Goal: Task Accomplishment & Management: Use online tool/utility

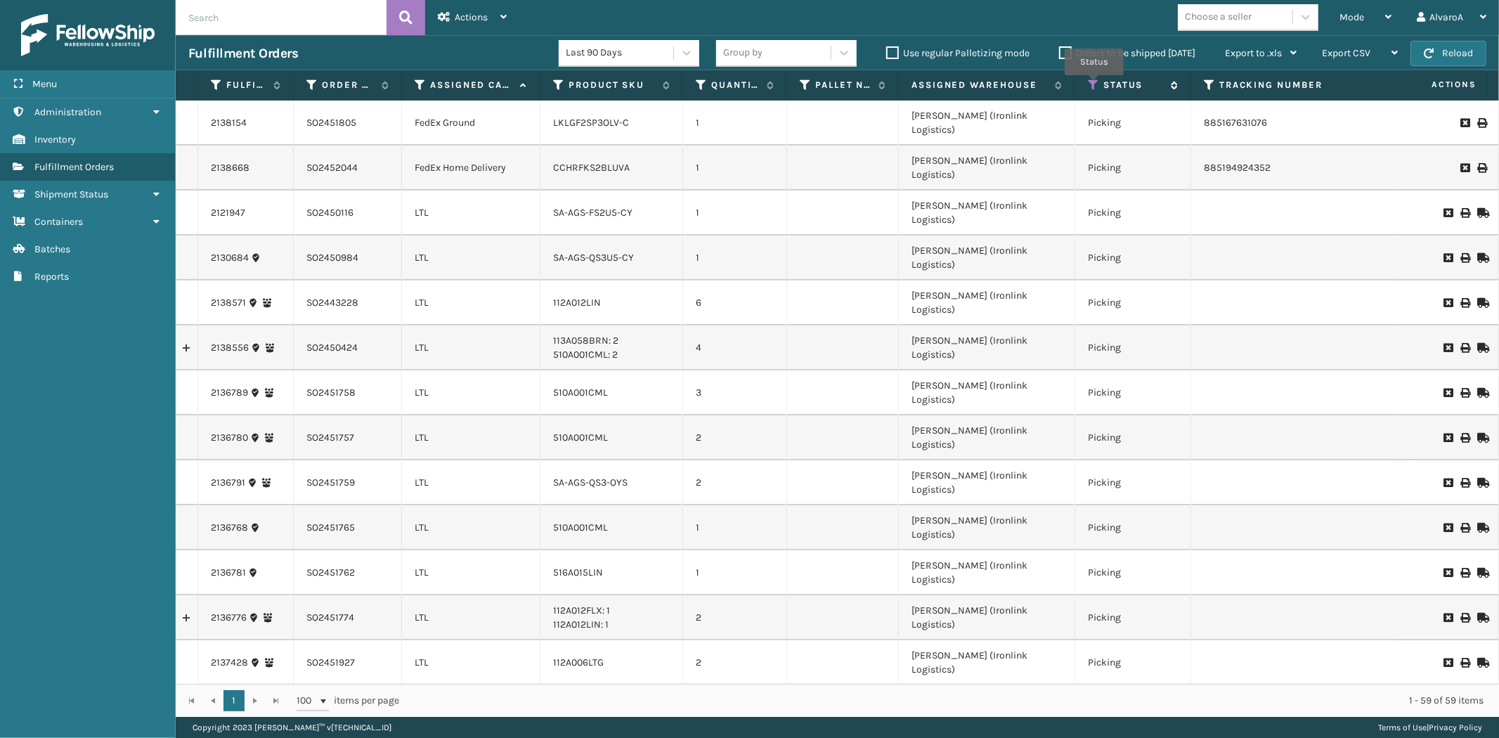
click at [1094, 85] on icon at bounding box center [1093, 85] width 11 height 13
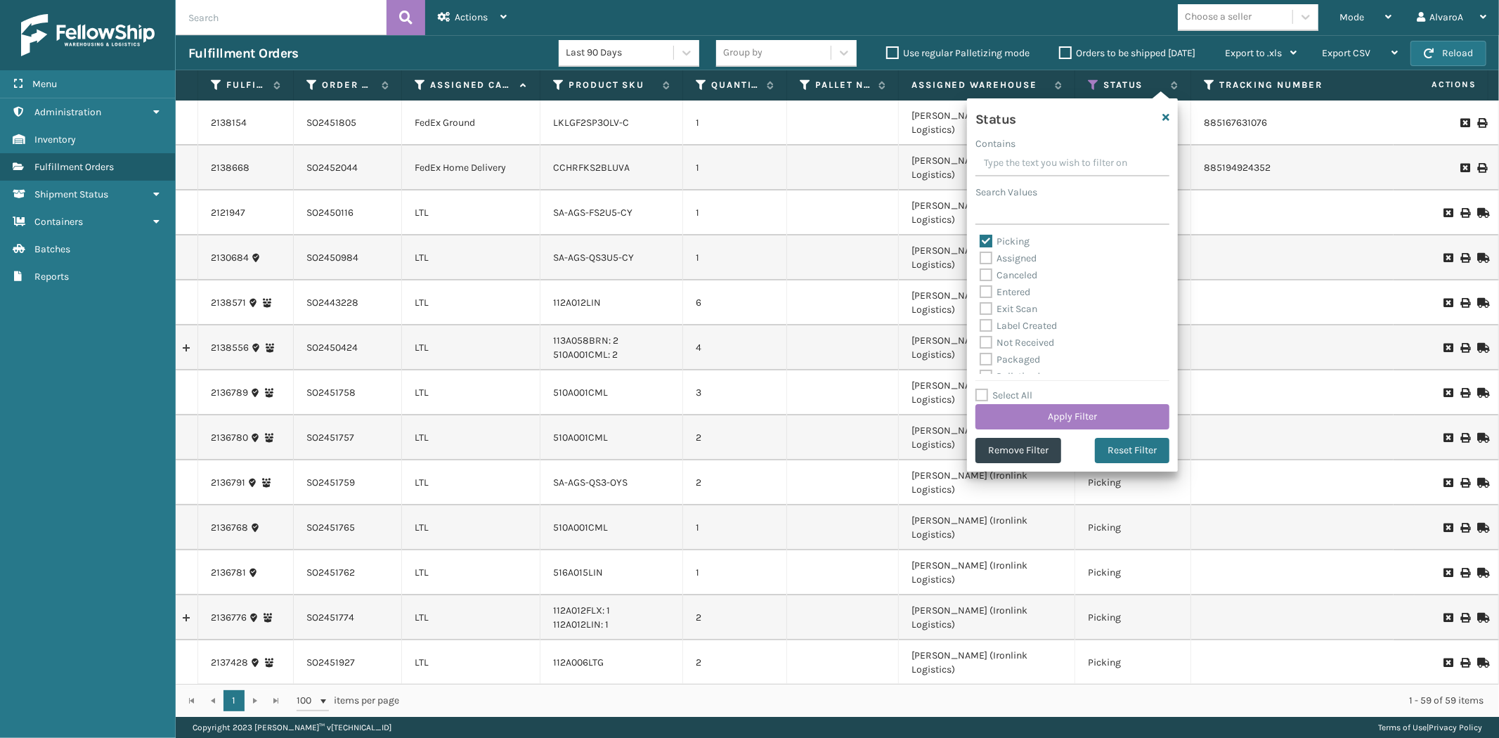
click at [987, 242] on label "Picking" at bounding box center [1004, 241] width 50 height 12
click at [980, 242] on input "Picking" at bounding box center [979, 237] width 1 height 9
checkbox input "false"
drag, startPoint x: 986, startPoint y: 257, endPoint x: 1066, endPoint y: 413, distance: 175.0
click at [986, 258] on label "Assigned" at bounding box center [1007, 258] width 57 height 12
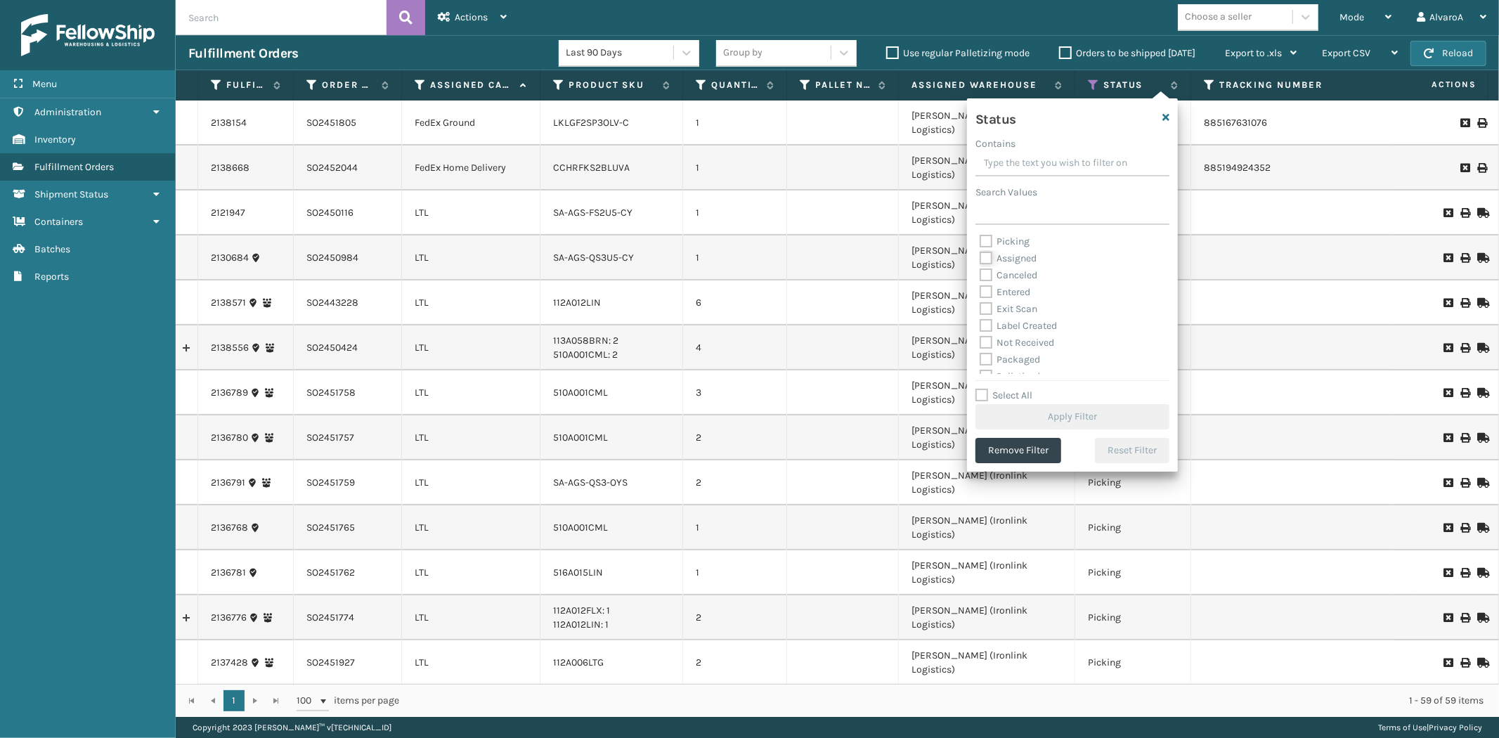
click at [980, 258] on input "Assigned" at bounding box center [979, 254] width 1 height 9
checkbox input "true"
click at [1066, 417] on button "Apply Filter" at bounding box center [1072, 416] width 194 height 25
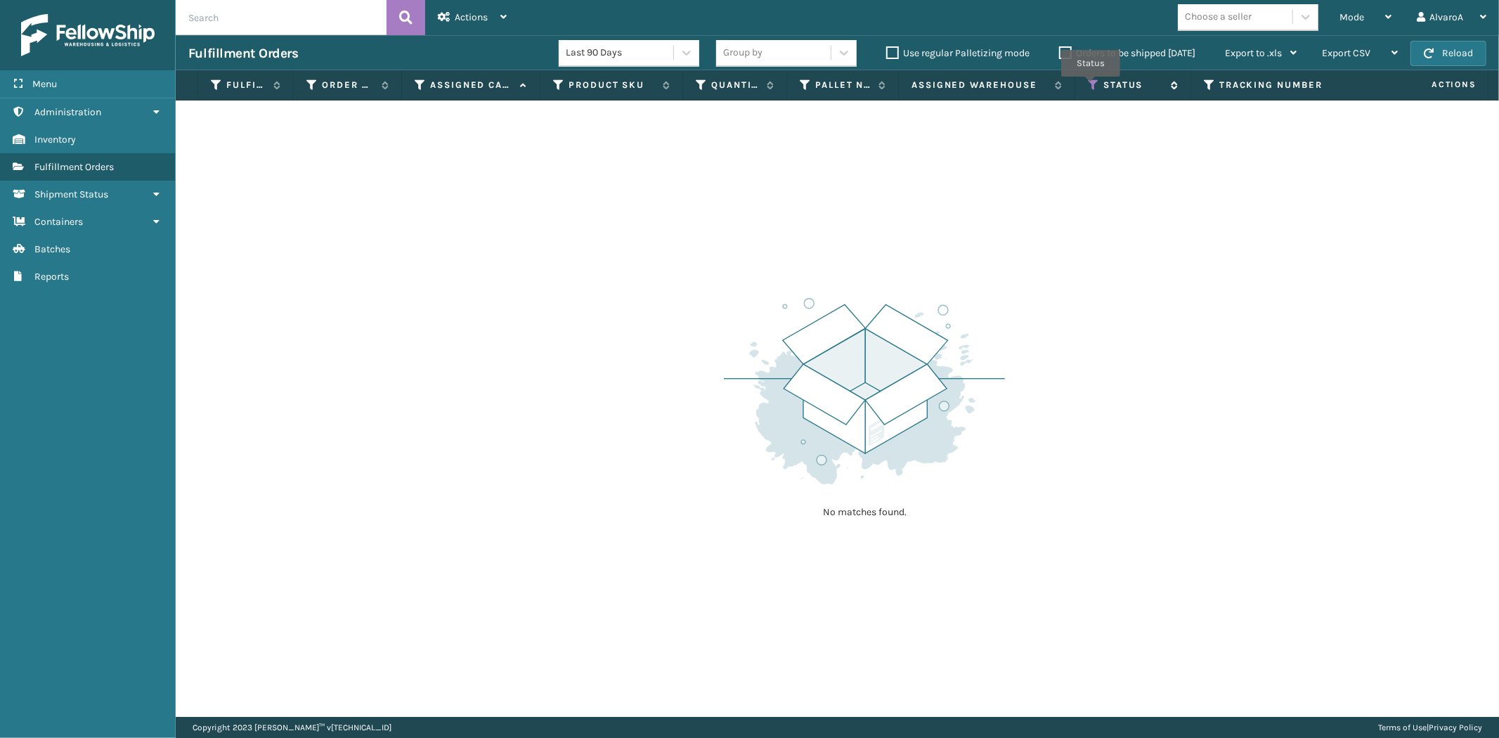
click at [1090, 86] on icon at bounding box center [1093, 85] width 11 height 13
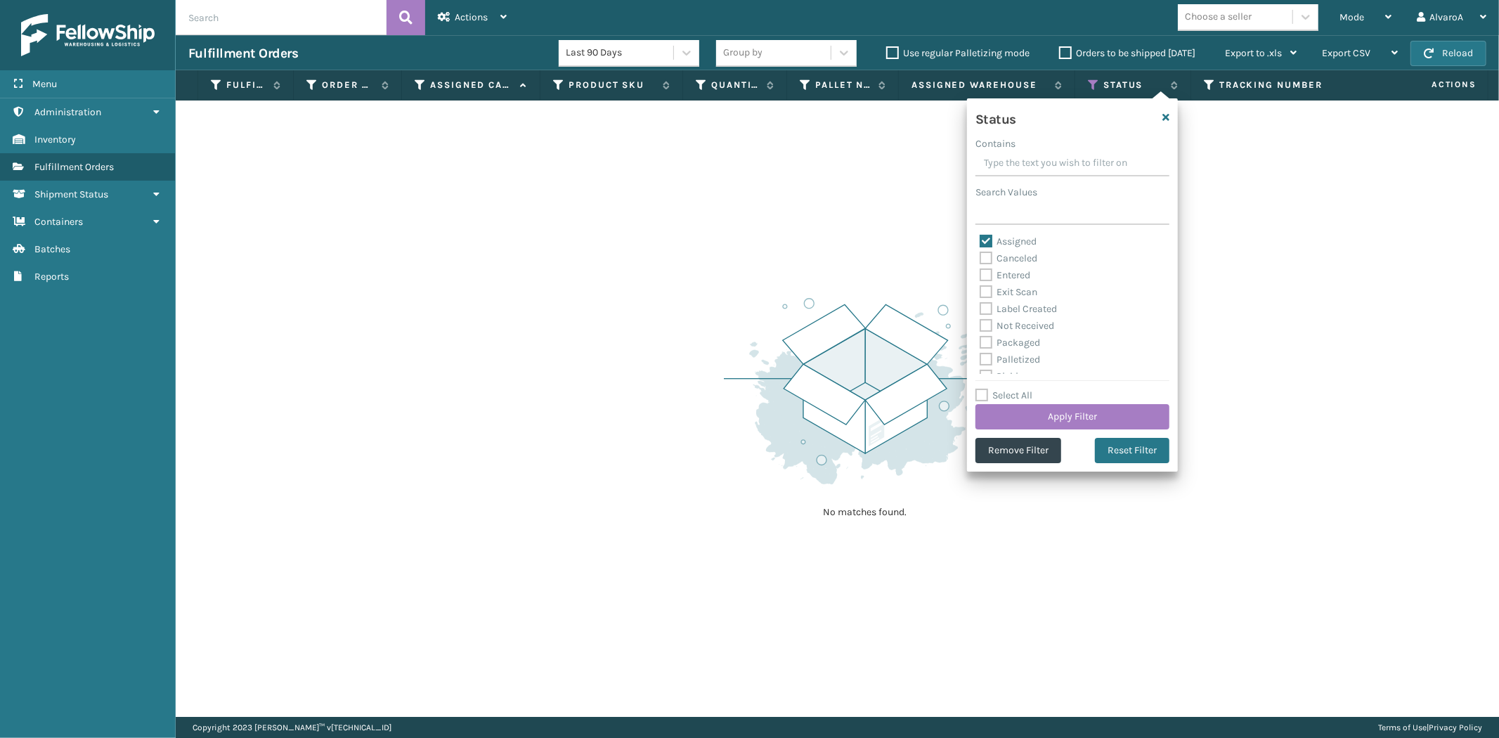
click at [985, 237] on label "Assigned" at bounding box center [1007, 241] width 57 height 12
click at [980, 237] on input "Assigned" at bounding box center [979, 237] width 1 height 9
checkbox input "false"
click at [984, 298] on label "Picking" at bounding box center [1004, 298] width 50 height 12
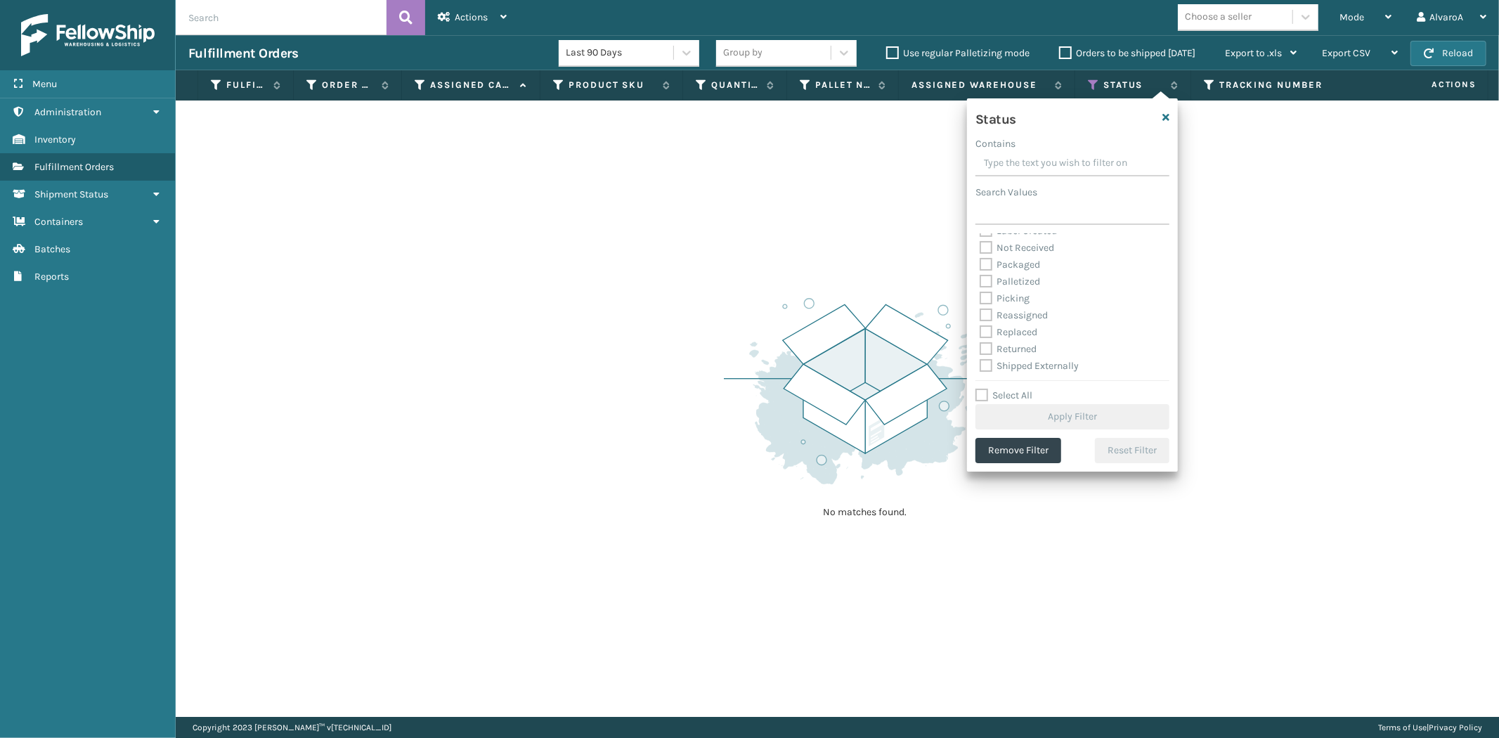
click at [980, 298] on input "Picking" at bounding box center [979, 294] width 1 height 9
checkbox input "true"
click at [1024, 406] on button "Apply Filter" at bounding box center [1072, 416] width 194 height 25
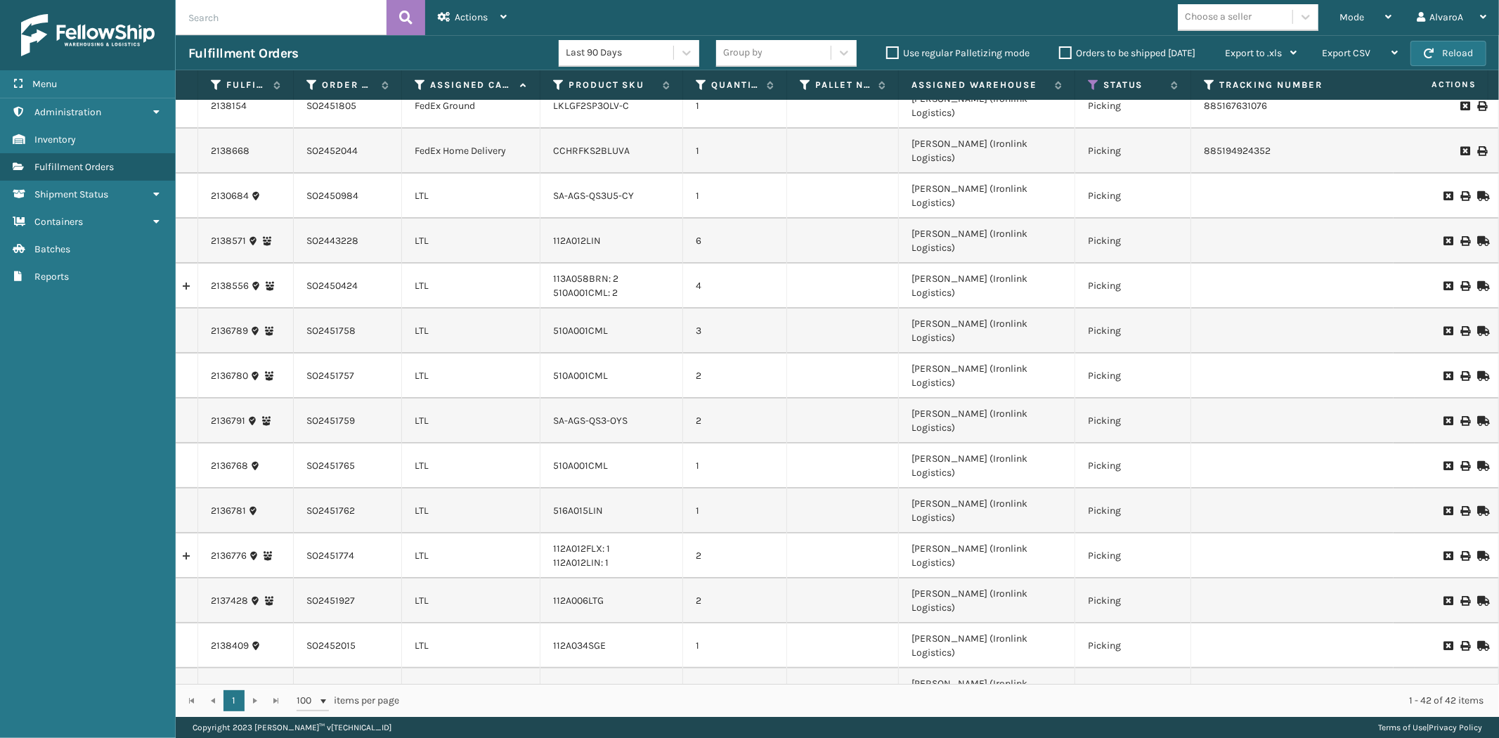
scroll to position [0, 0]
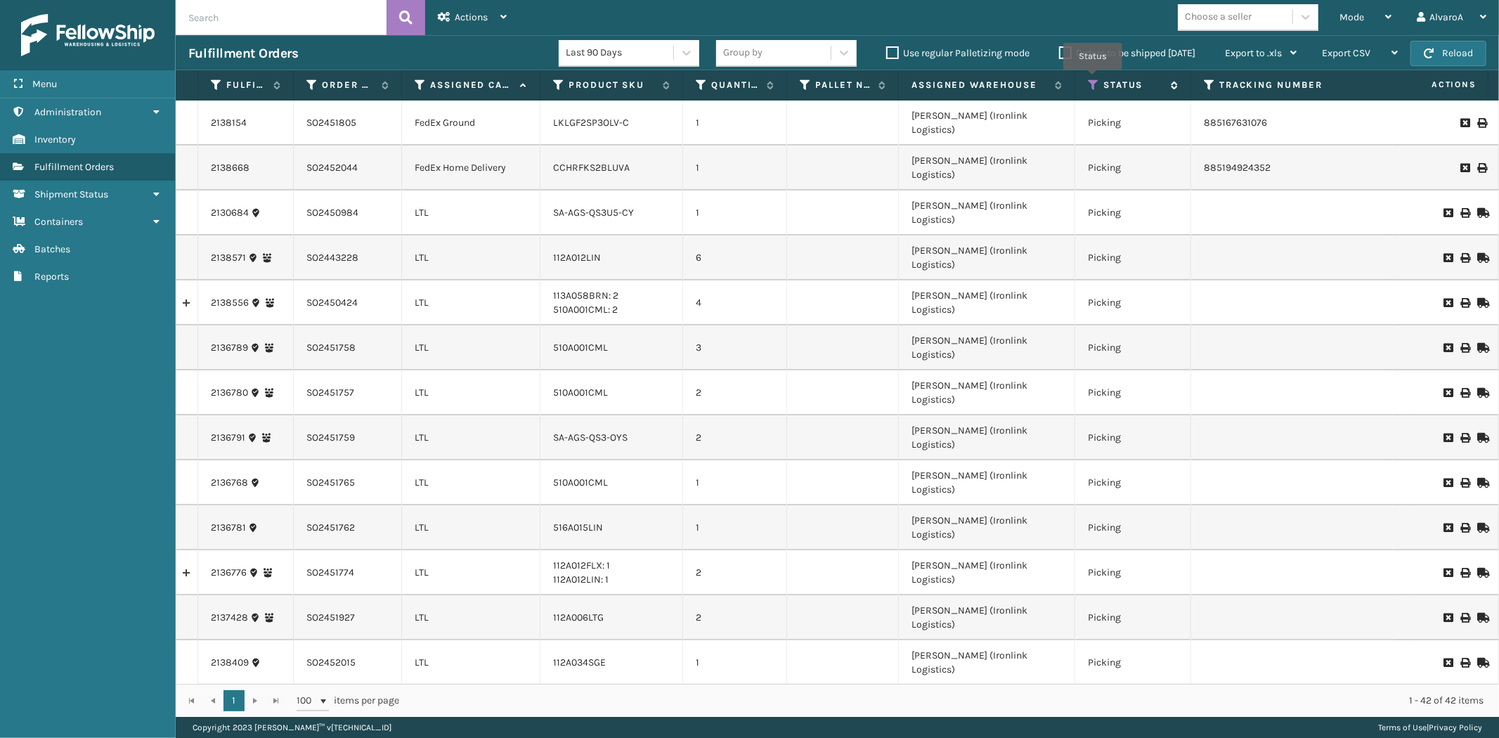
click at [1092, 79] on icon at bounding box center [1093, 85] width 11 height 13
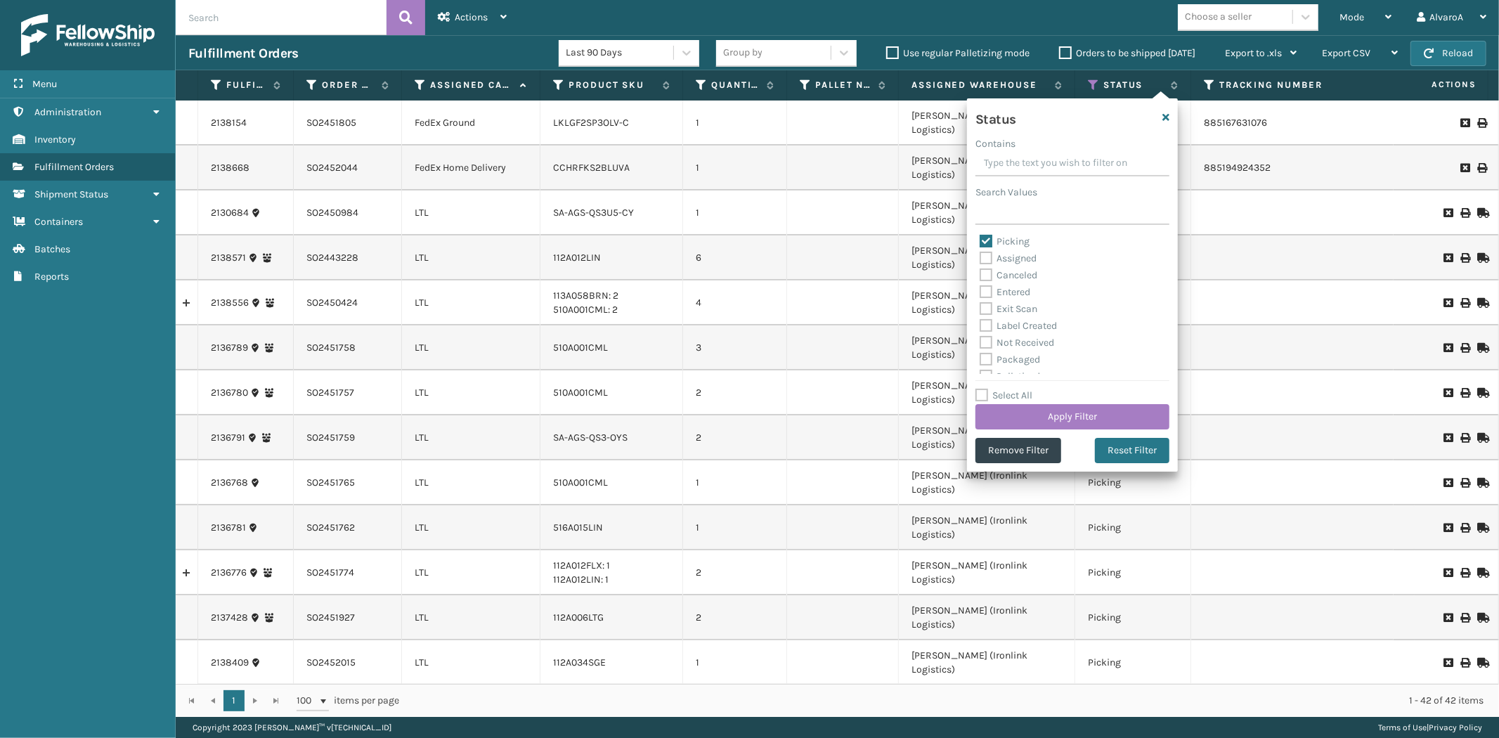
click at [998, 166] on input "Contains" at bounding box center [1072, 163] width 194 height 25
click at [982, 221] on input "Search Values" at bounding box center [1072, 212] width 194 height 25
click at [1062, 417] on button "Apply Filter" at bounding box center [1072, 416] width 194 height 25
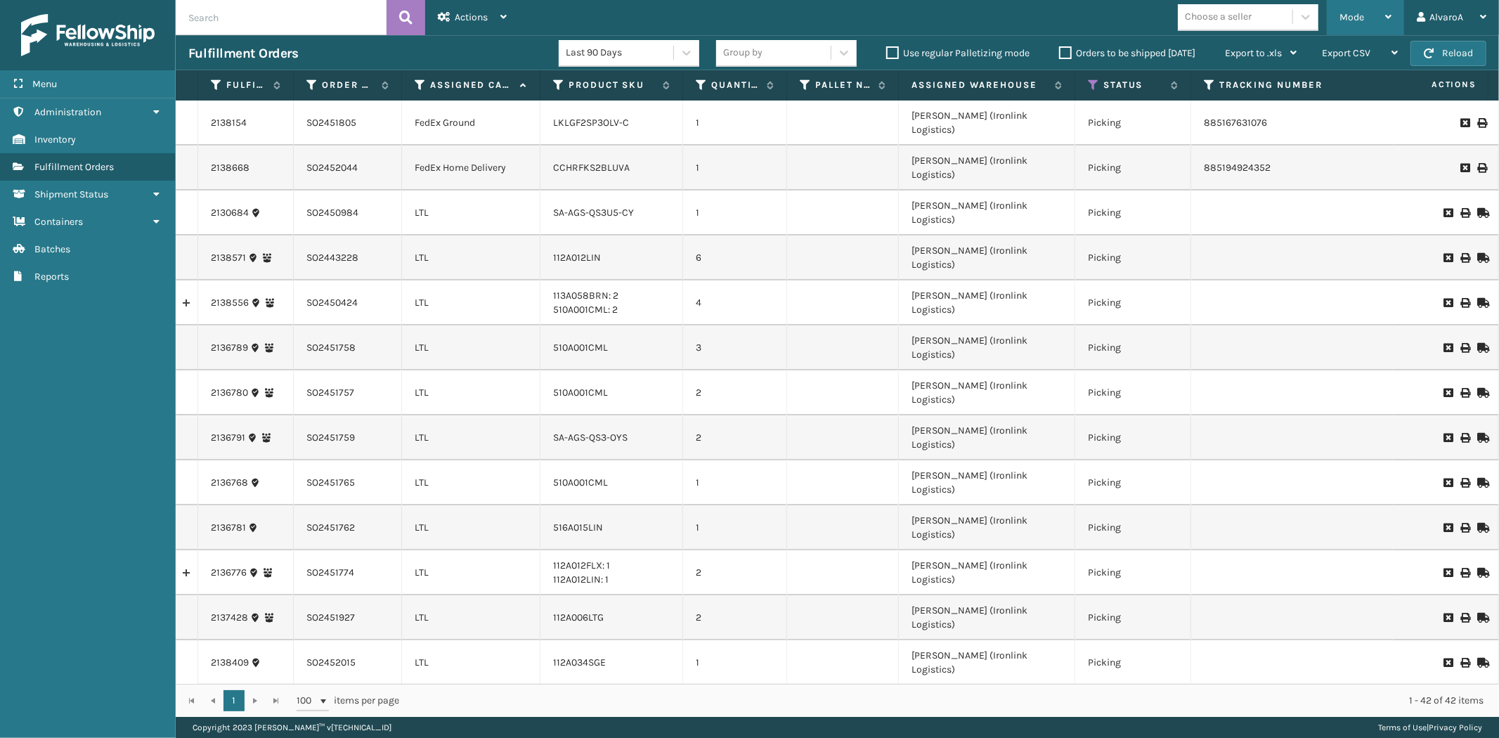
click at [1373, 10] on div "Mode" at bounding box center [1365, 17] width 52 height 35
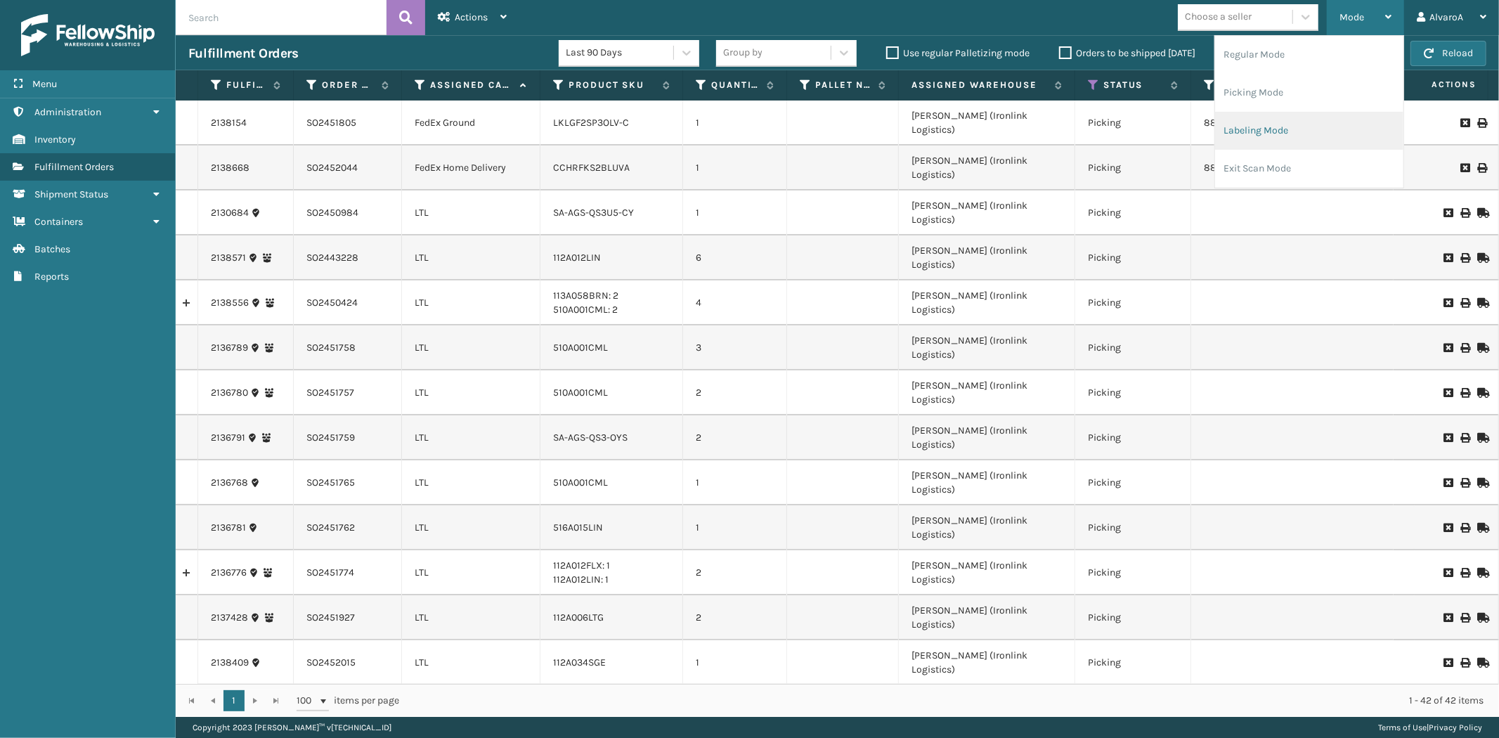
click at [1290, 132] on li "Labeling Mode" at bounding box center [1309, 131] width 188 height 38
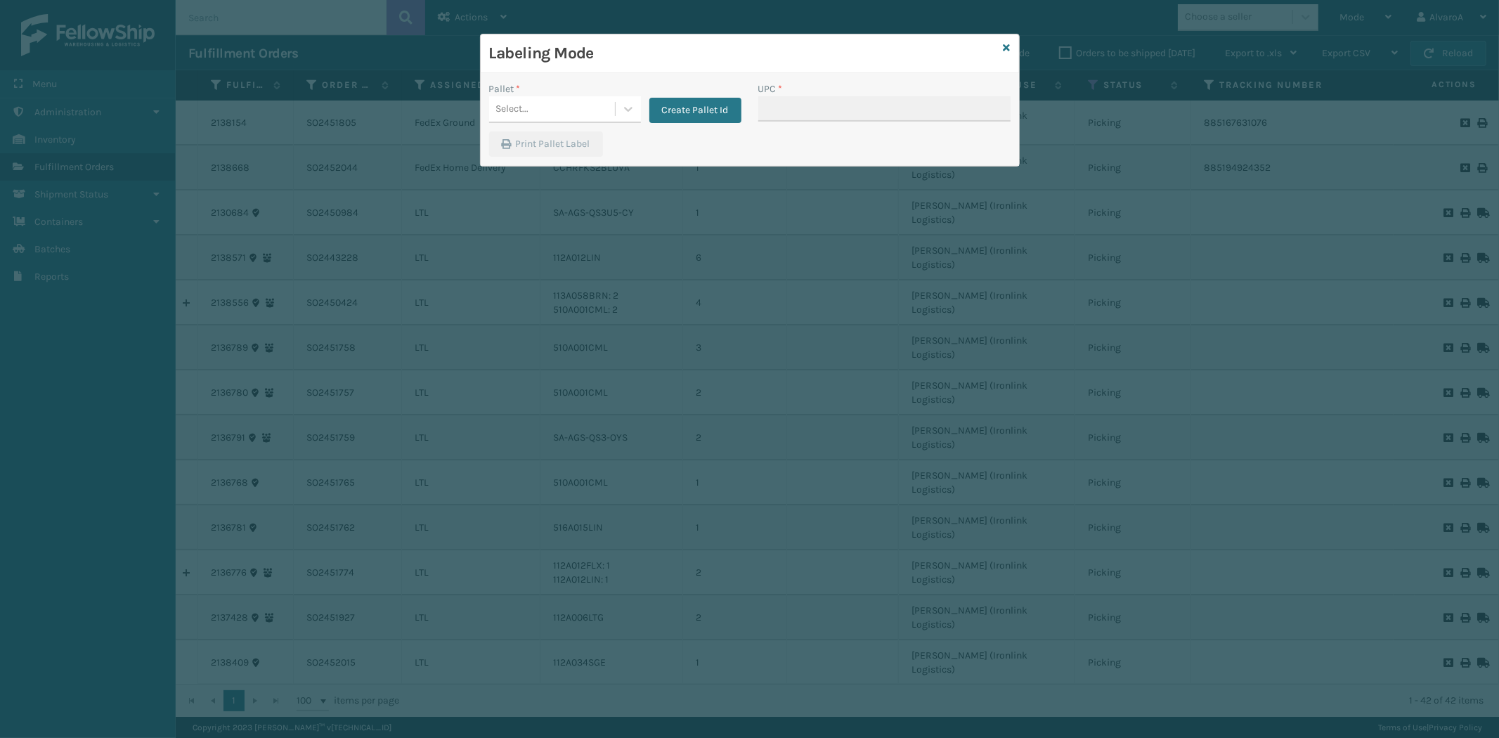
click at [613, 94] on div "Pallet *" at bounding box center [565, 88] width 152 height 15
click at [627, 106] on icon at bounding box center [628, 109] width 14 height 14
click at [731, 114] on button "Create Pallet Id" at bounding box center [695, 110] width 92 height 25
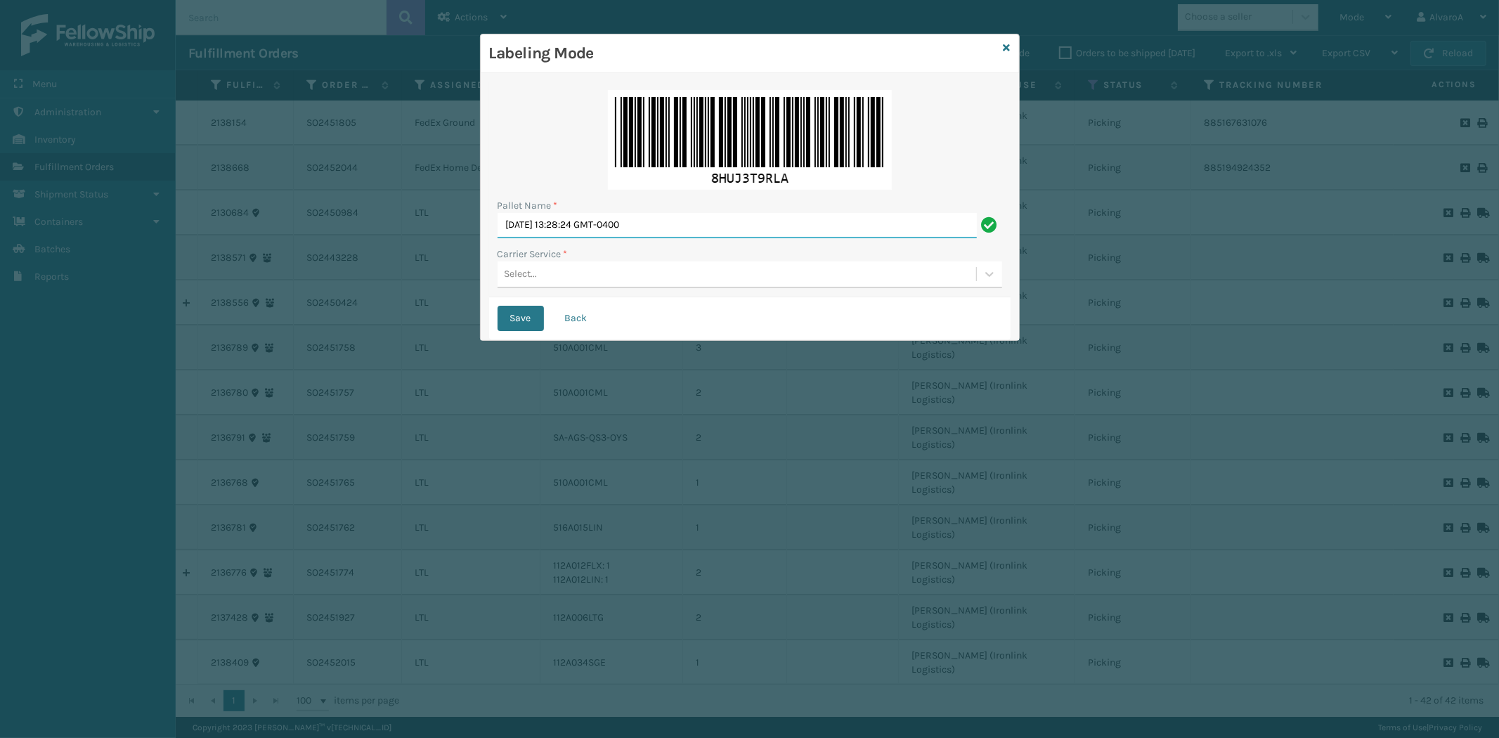
drag, startPoint x: 679, startPoint y: 235, endPoint x: 302, endPoint y: 285, distance: 380.5
click at [303, 285] on div "Labeling Mode Pallet Name * [DATE] 13:28:24 GMT-0400 Carrier Service * Select..…" at bounding box center [749, 369] width 1499 height 738
type input "FEDEX [DATE]"
drag, startPoint x: 587, startPoint y: 277, endPoint x: 580, endPoint y: 290, distance: 15.1
click at [587, 278] on div "Select..." at bounding box center [736, 274] width 478 height 23
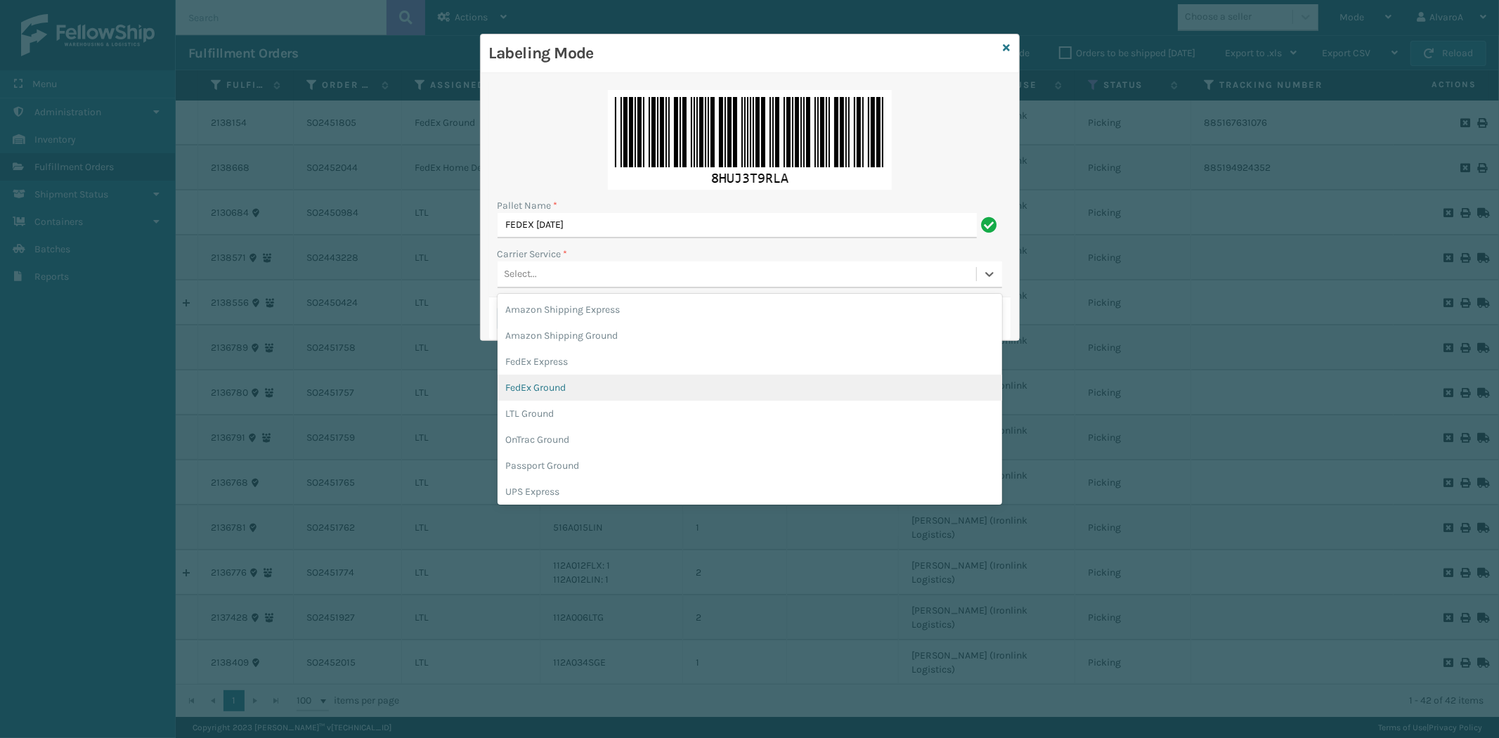
click at [559, 376] on div "FedEx Ground" at bounding box center [749, 387] width 504 height 26
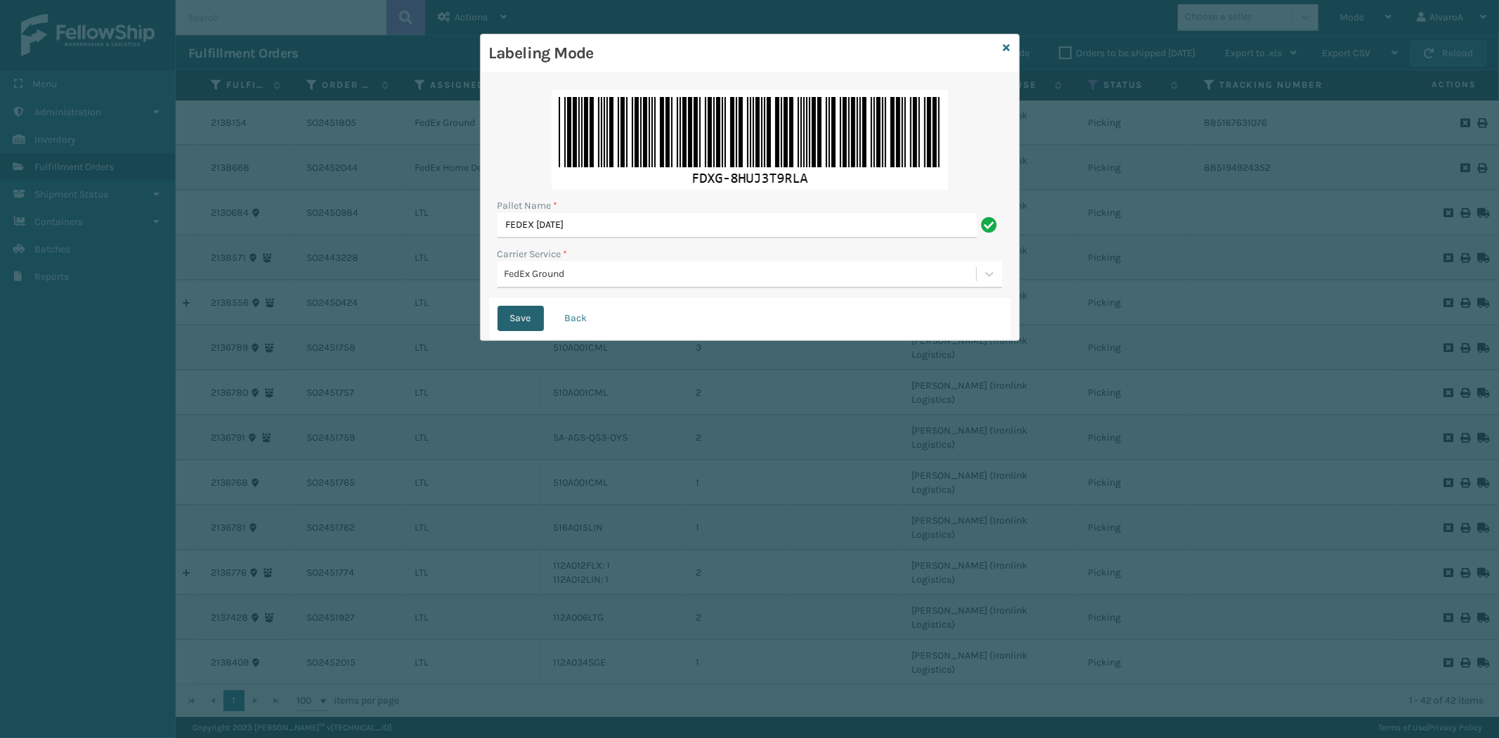
click at [537, 325] on button "Save" at bounding box center [520, 318] width 46 height 25
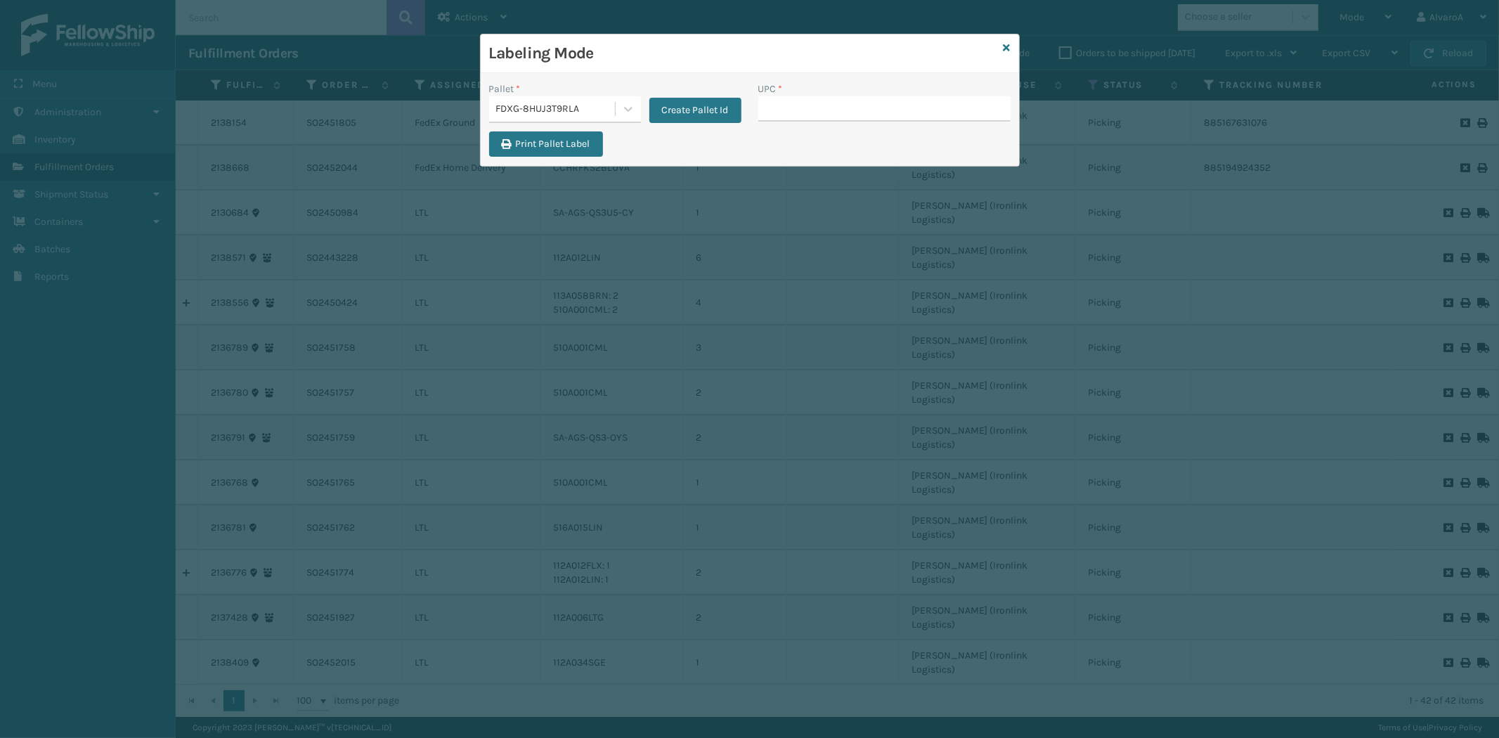
click at [780, 118] on input "UPC *" at bounding box center [884, 108] width 252 height 25
click at [785, 114] on input "UPC *" at bounding box center [884, 108] width 252 height 25
type input "111A049BLU"
type input "111A049CRM"
type input "CCHRFKS2BGEVA"
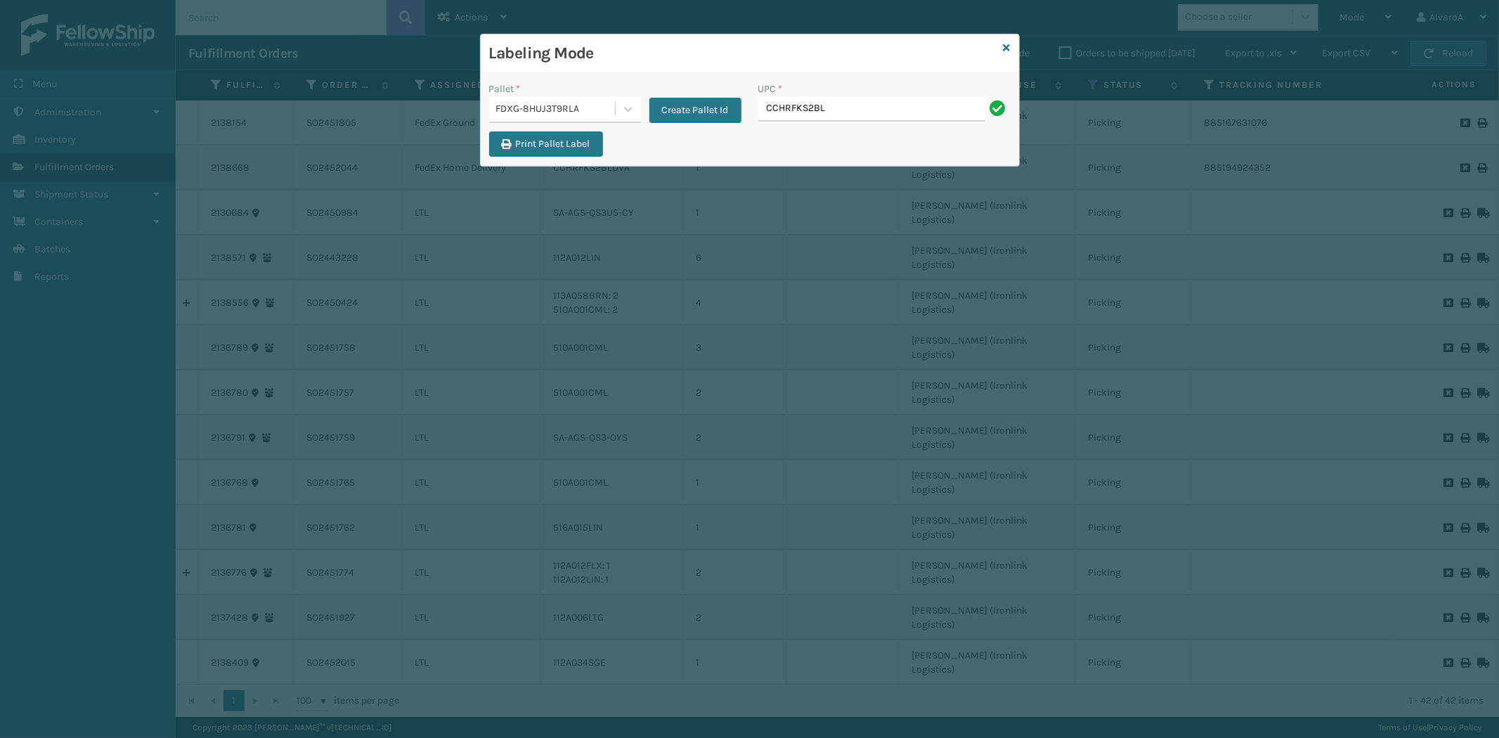
type input "CCHRFKS2BLUVA"
type input "CCWENKS2M26DGRA"
type input "RC-DBYM2616"
type input "SCLRIS3LU2001"
click at [1006, 46] on icon at bounding box center [1006, 48] width 7 height 10
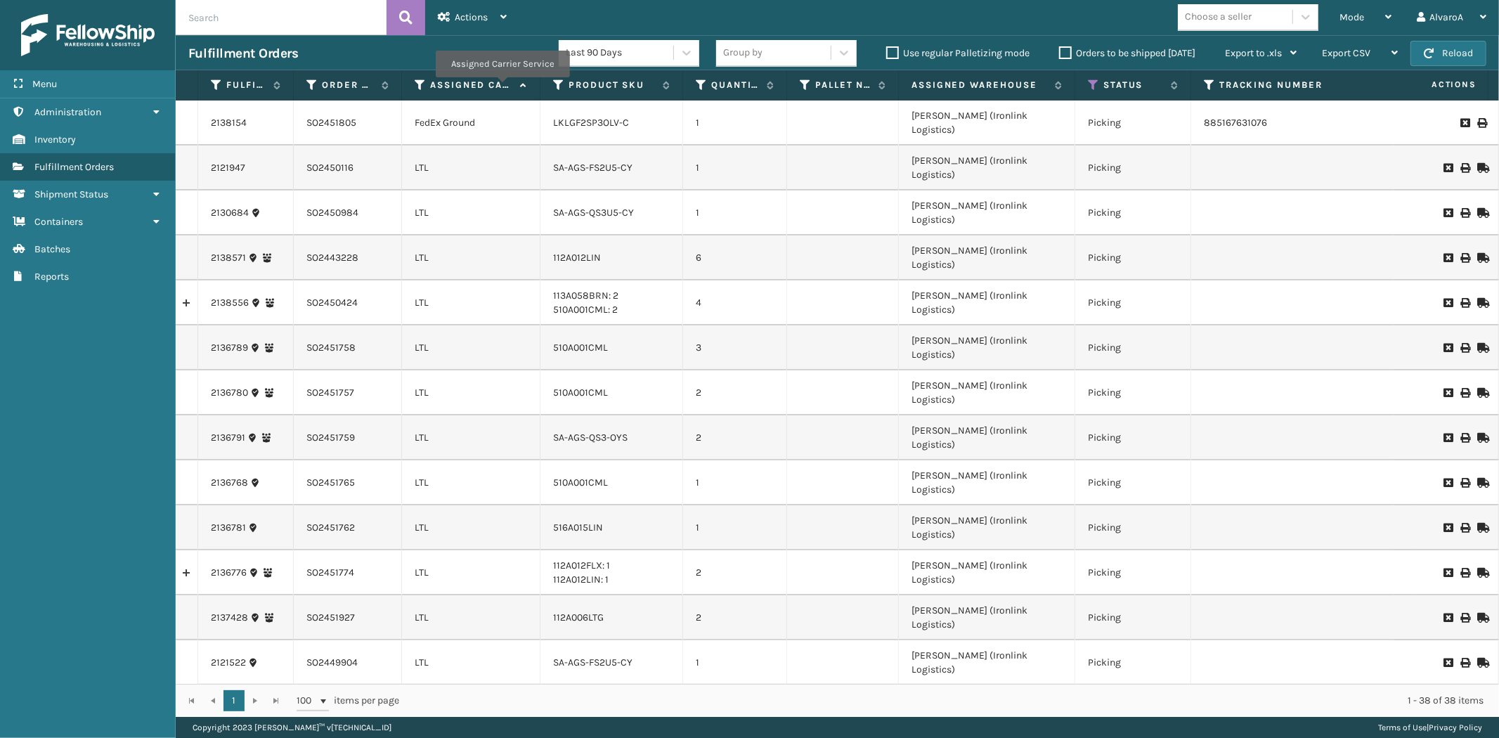
click at [502, 87] on label "Assigned Carrier Service" at bounding box center [471, 85] width 83 height 13
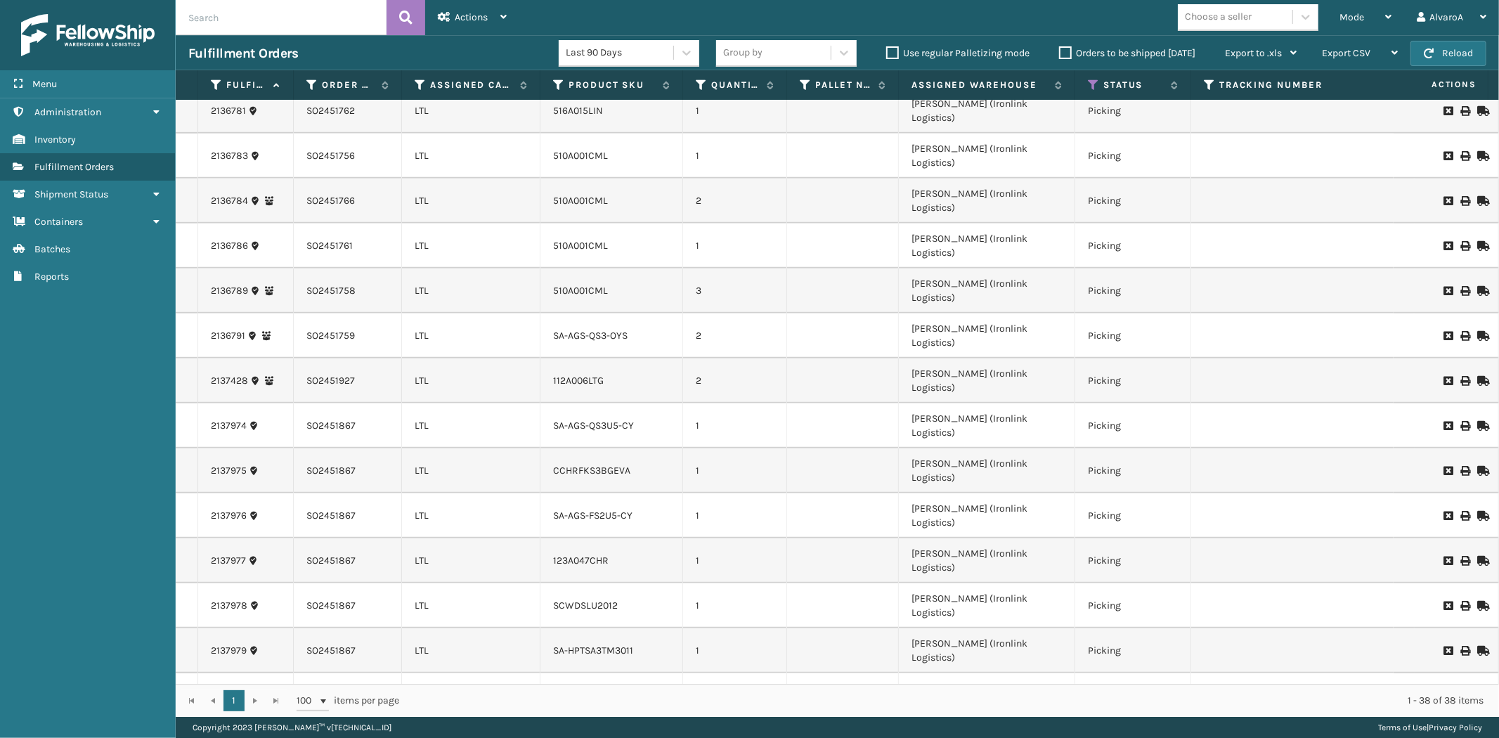
scroll to position [743, 0]
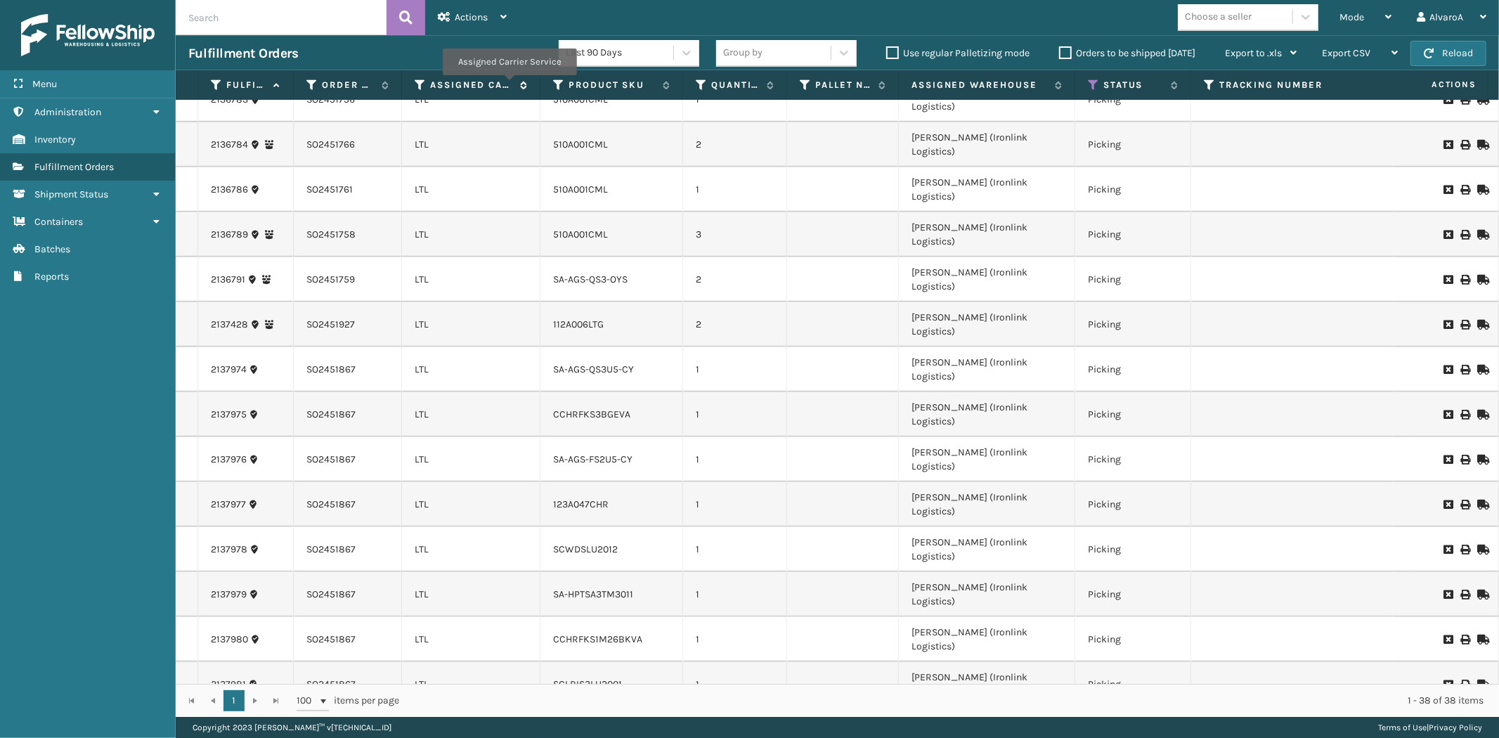
click at [509, 85] on label "Assigned Carrier Service" at bounding box center [471, 85] width 83 height 13
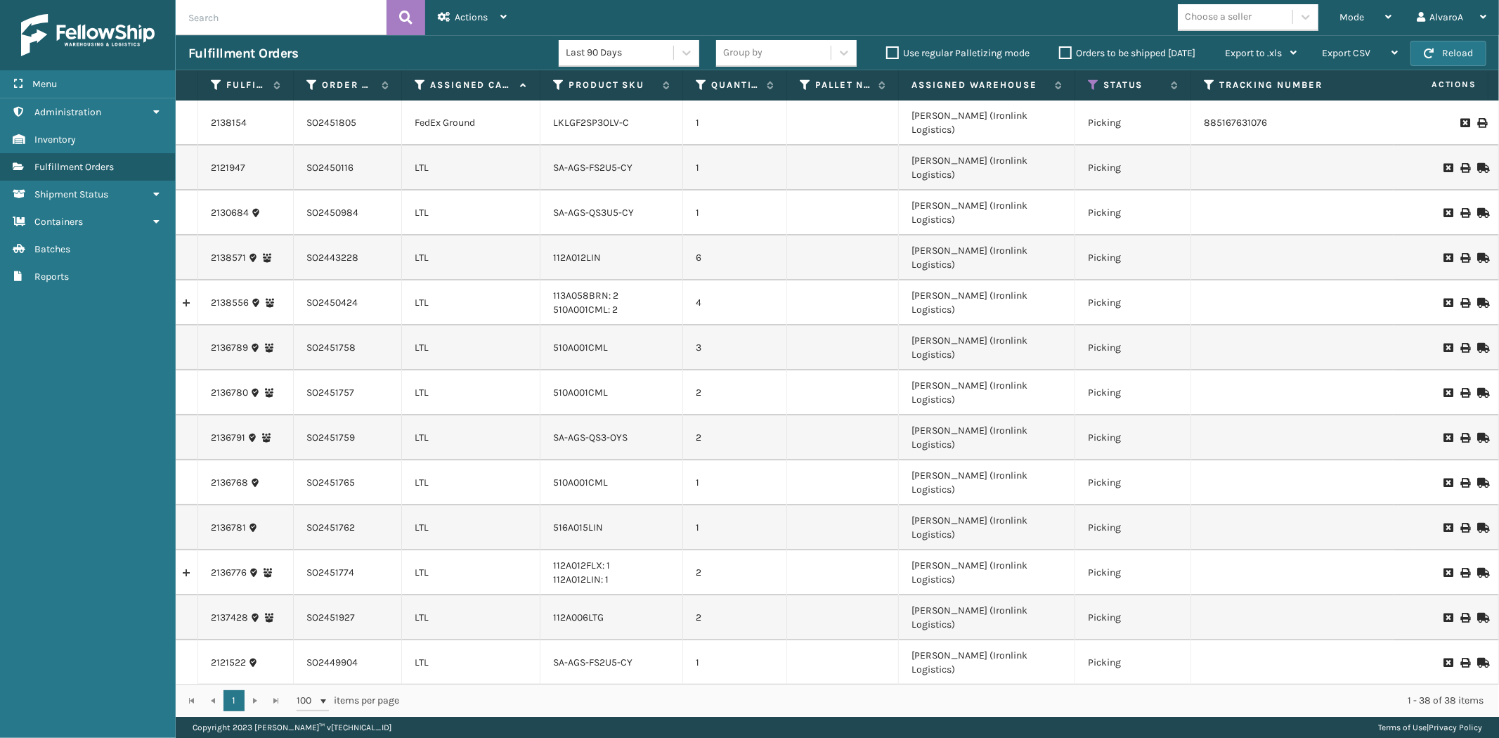
click at [272, 21] on input "text" at bounding box center [281, 17] width 211 height 35
type input "2139654"
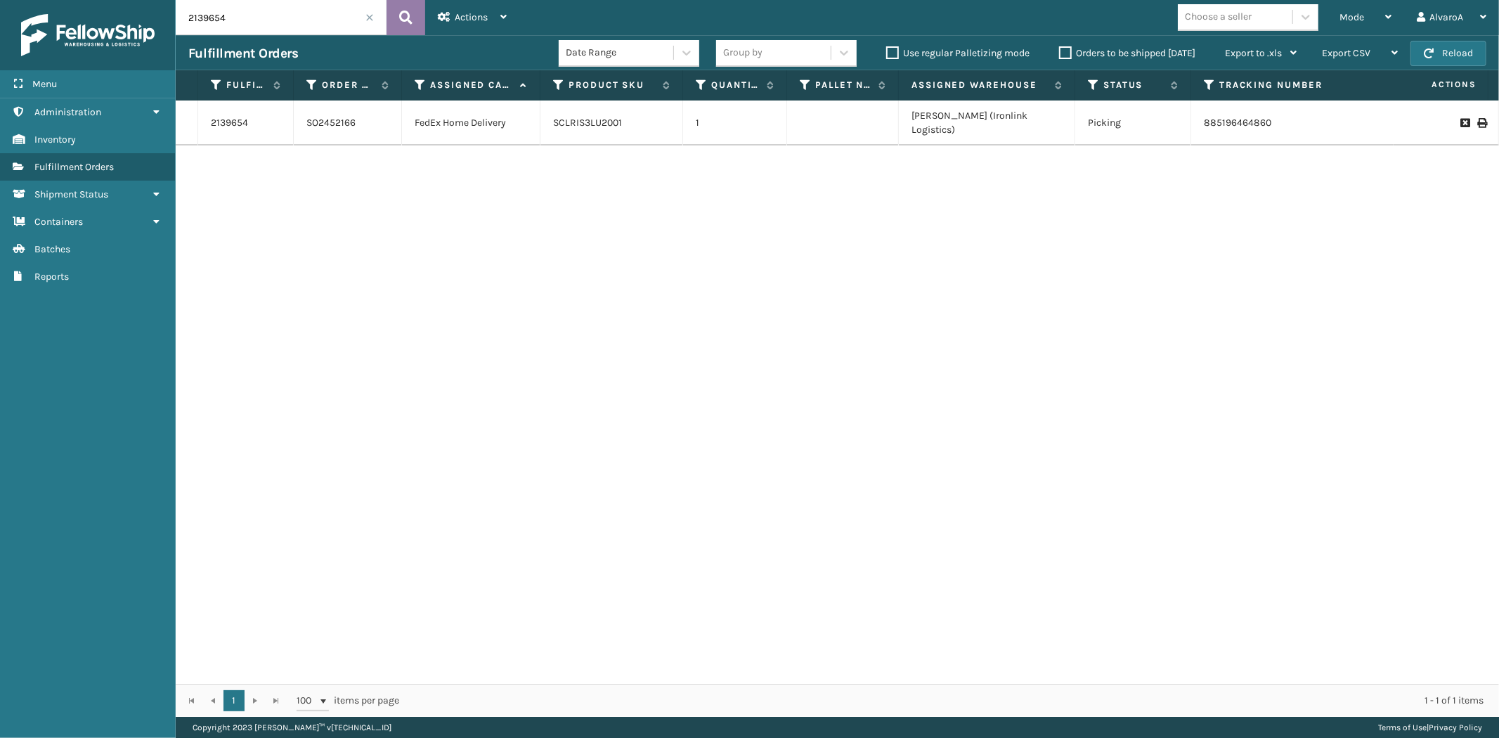
click at [391, 15] on button at bounding box center [405, 17] width 39 height 35
click at [368, 19] on span at bounding box center [369, 17] width 8 height 8
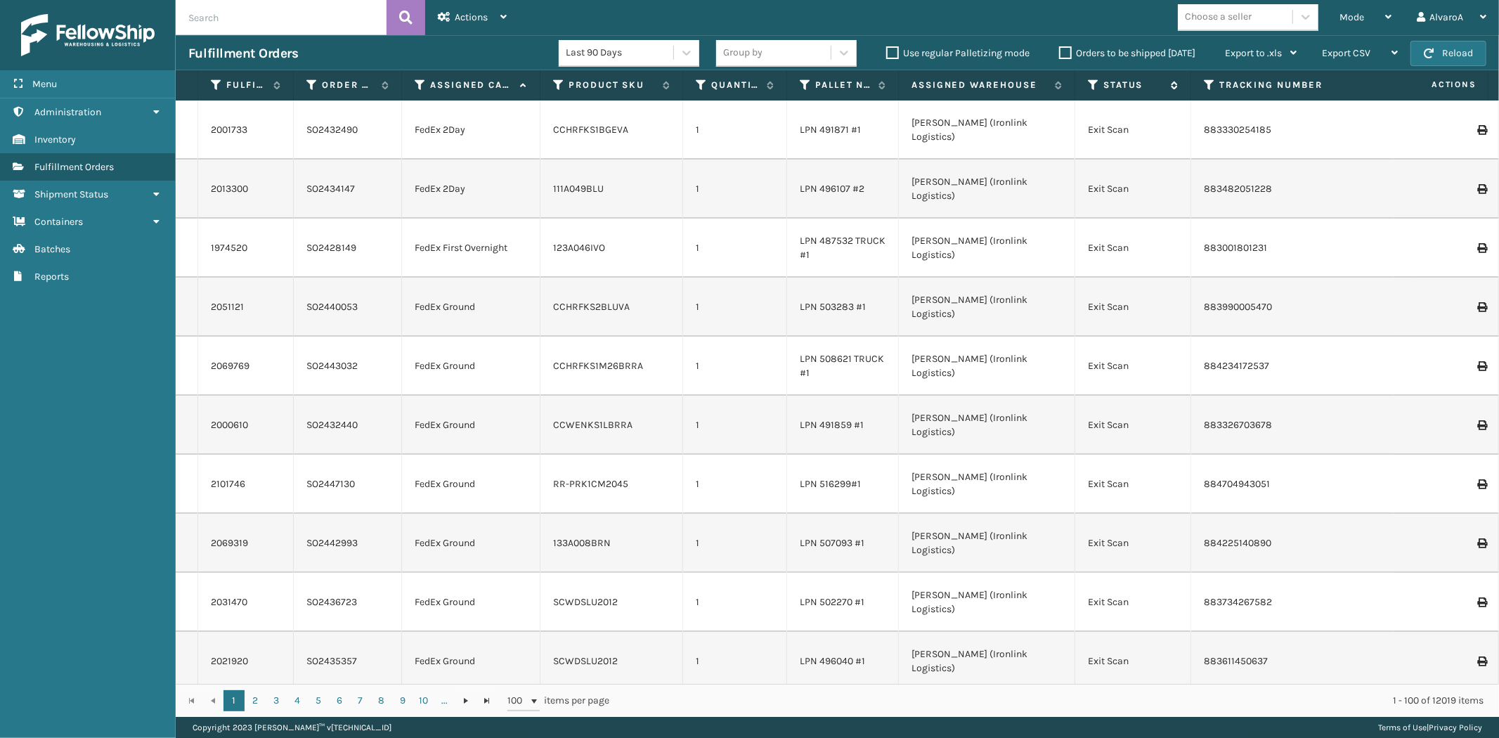
click at [1094, 86] on icon at bounding box center [1093, 85] width 11 height 13
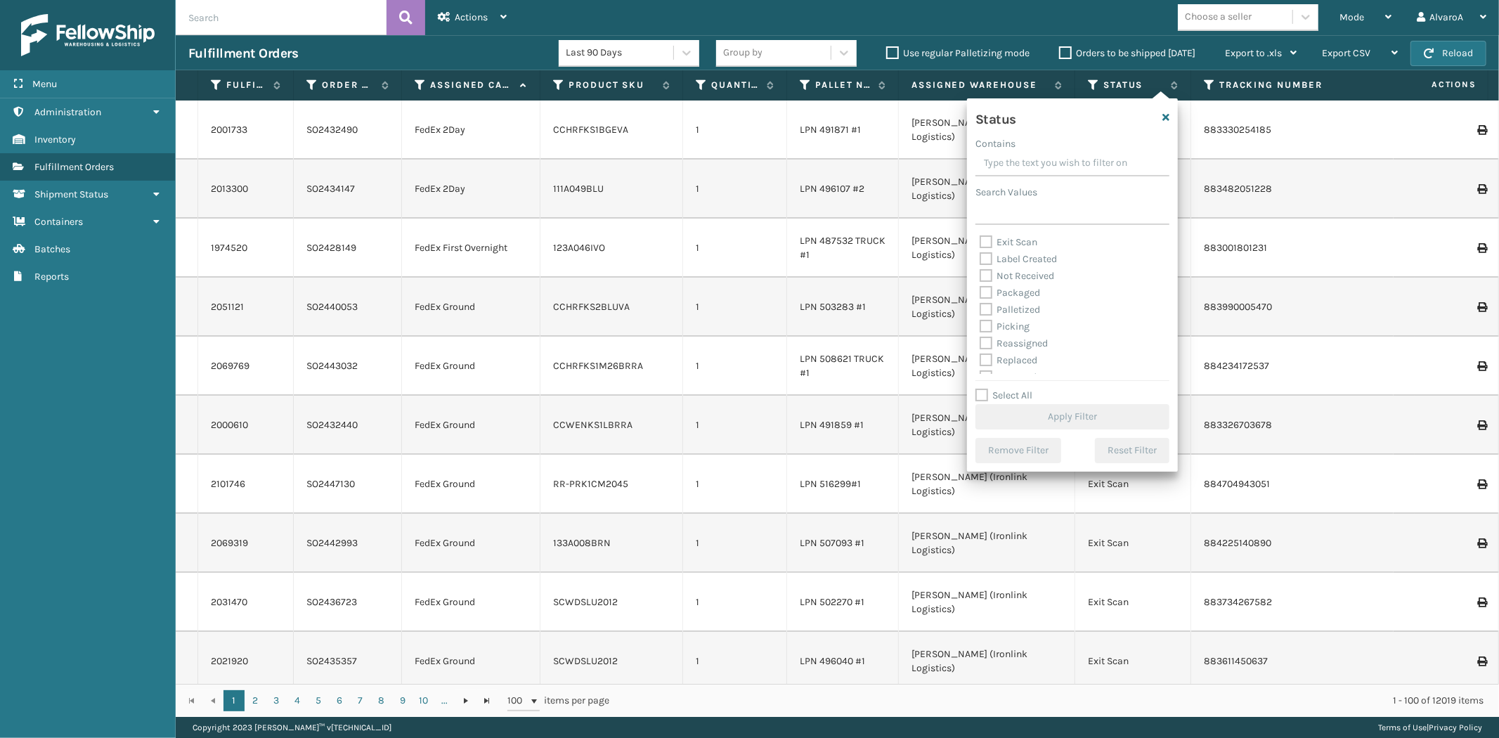
scroll to position [78, 0]
drag, startPoint x: 986, startPoint y: 299, endPoint x: 987, endPoint y: 306, distance: 7.8
click at [986, 299] on label "Picking" at bounding box center [1004, 298] width 50 height 12
click at [980, 299] on input "Picking" at bounding box center [979, 294] width 1 height 9
checkbox input "true"
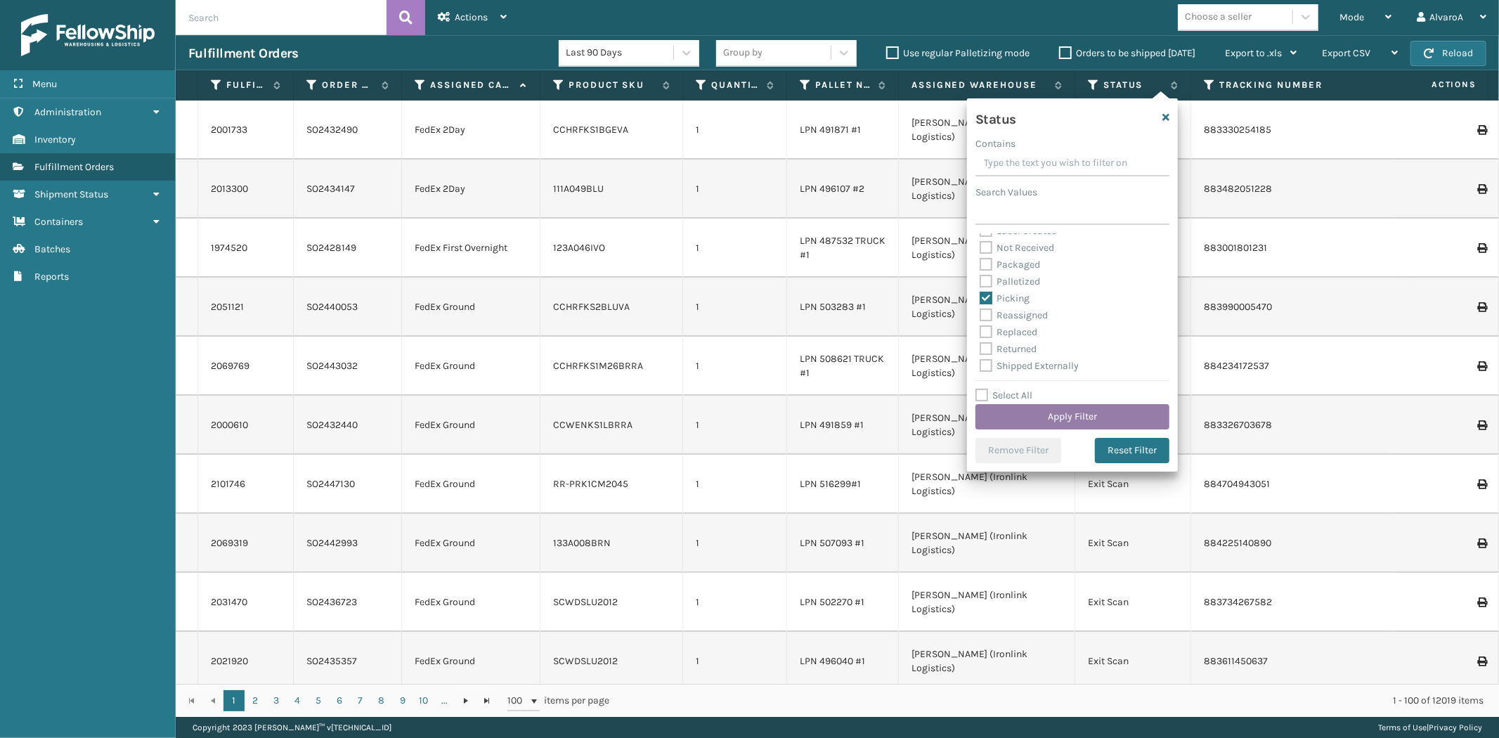
click at [994, 406] on button "Apply Filter" at bounding box center [1072, 416] width 194 height 25
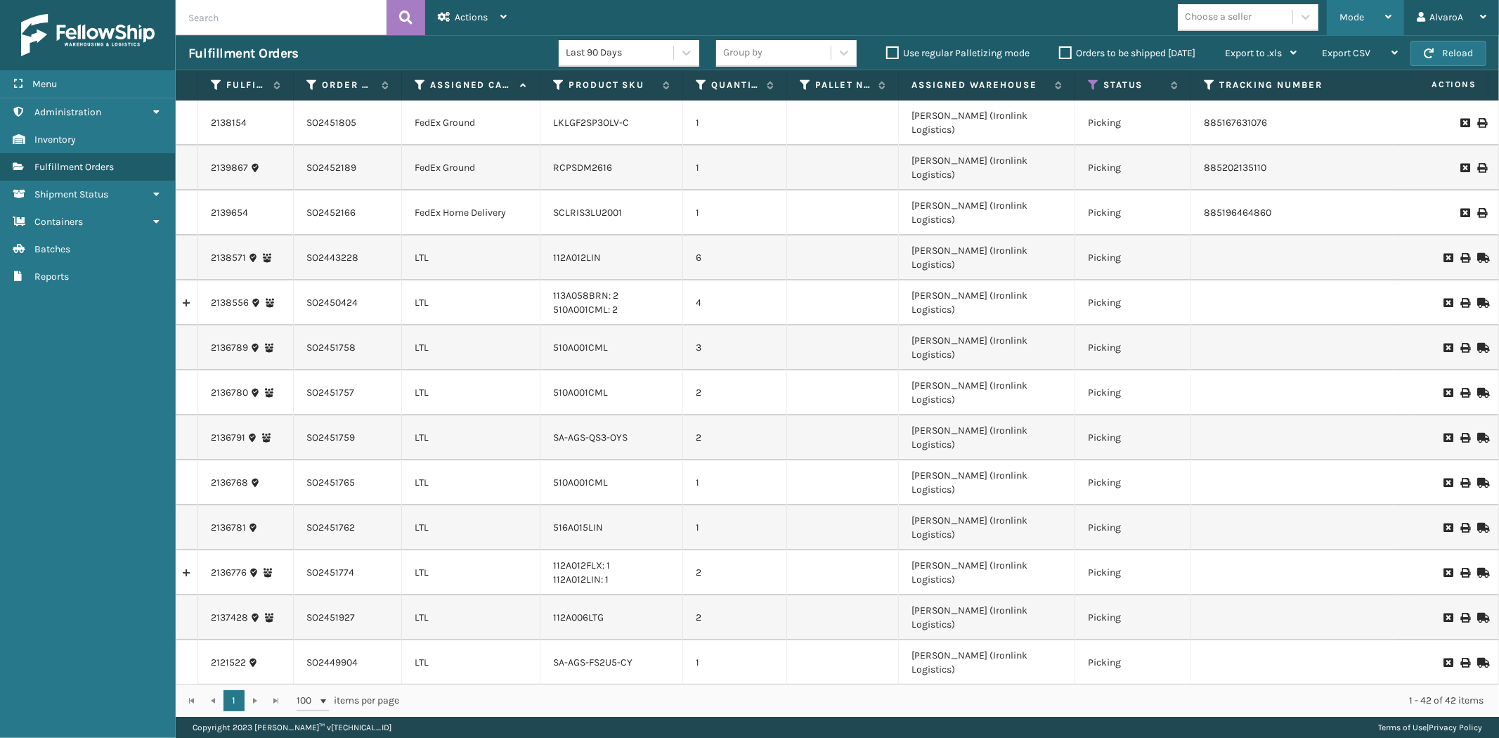
click at [1369, 22] on div "Mode" at bounding box center [1365, 17] width 52 height 35
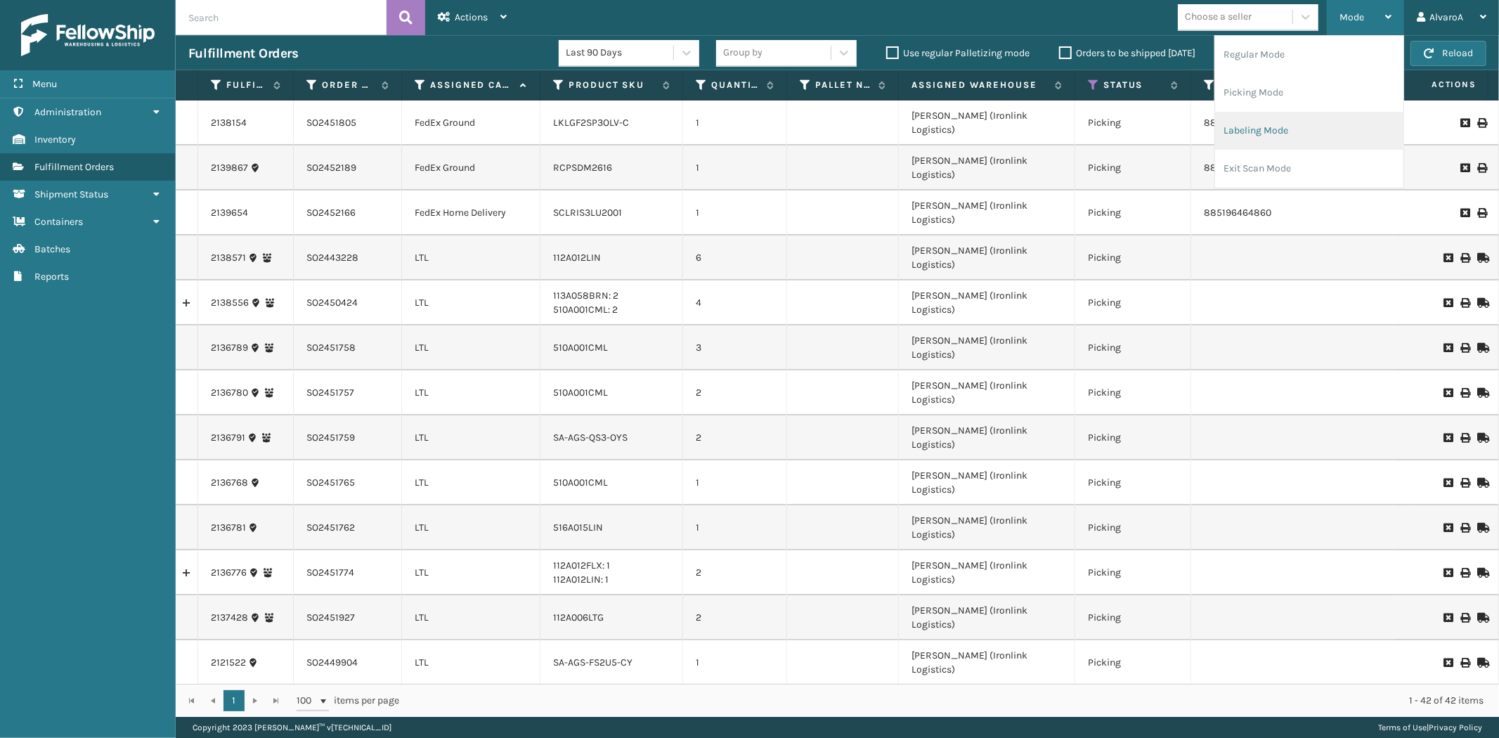
click at [1241, 120] on li "Labeling Mode" at bounding box center [1309, 131] width 188 height 38
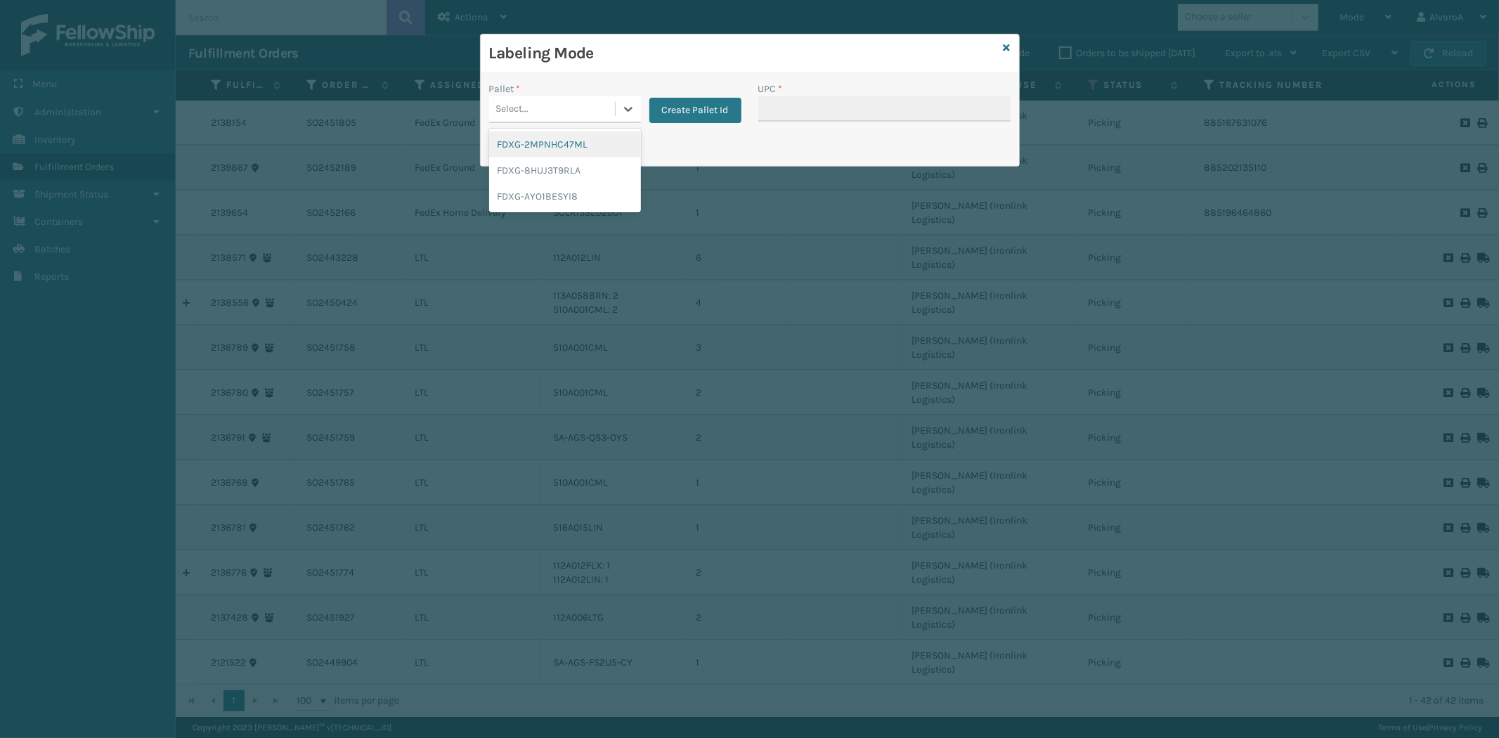
drag, startPoint x: 622, startPoint y: 112, endPoint x: 577, endPoint y: 121, distance: 45.7
click at [621, 113] on icon at bounding box center [628, 109] width 14 height 14
click at [547, 169] on div "FDXG-8HUJ3T9RLA" at bounding box center [565, 170] width 152 height 26
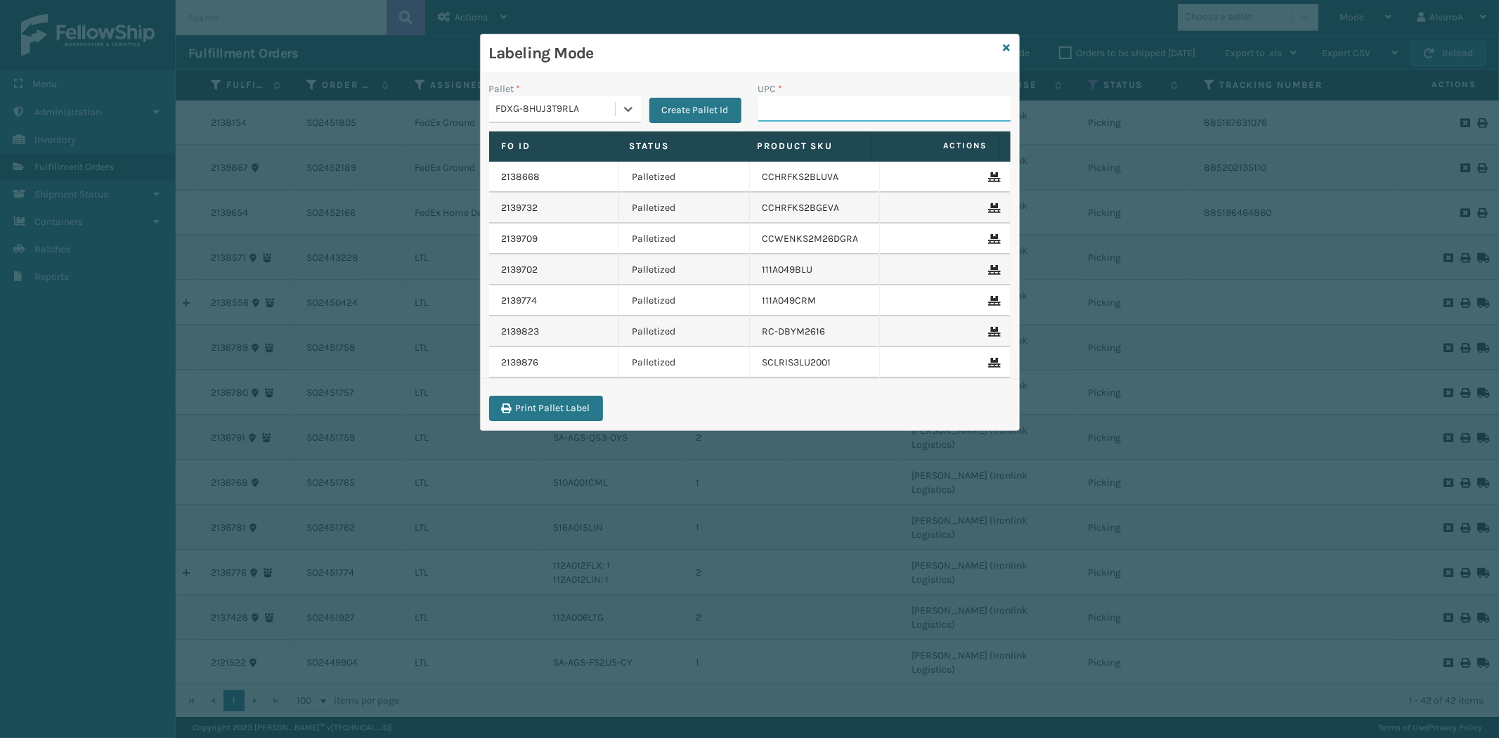
click at [818, 106] on input "UPC *" at bounding box center [884, 108] width 252 height 25
click at [794, 111] on input "UPC *" at bounding box center [884, 108] width 252 height 25
paste input "SCLRIS3LU2001"
type input "SCLRIS3LU2001"
click at [790, 108] on input "UPC *" at bounding box center [884, 108] width 252 height 25
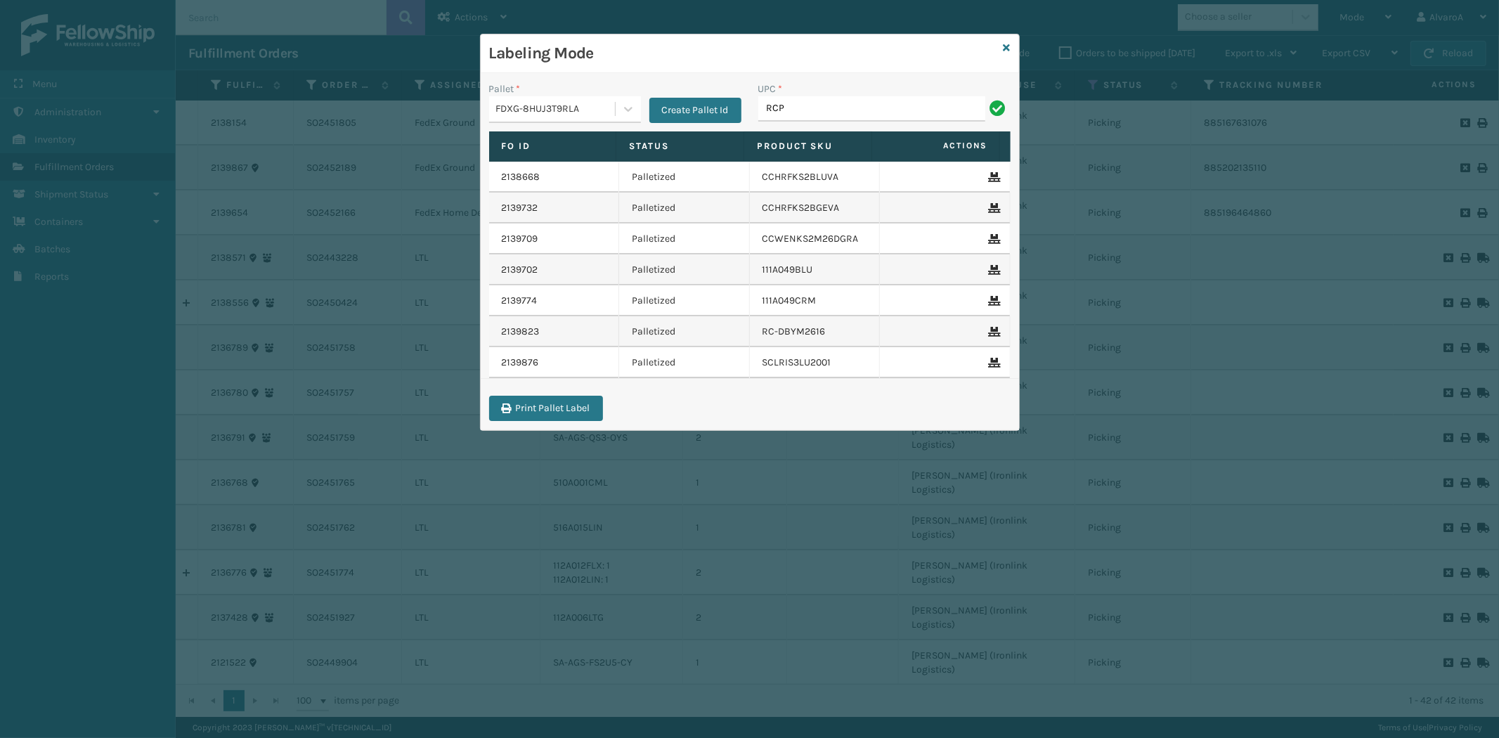
type input "RCPSDM2616"
click at [1003, 52] on icon at bounding box center [1006, 48] width 7 height 10
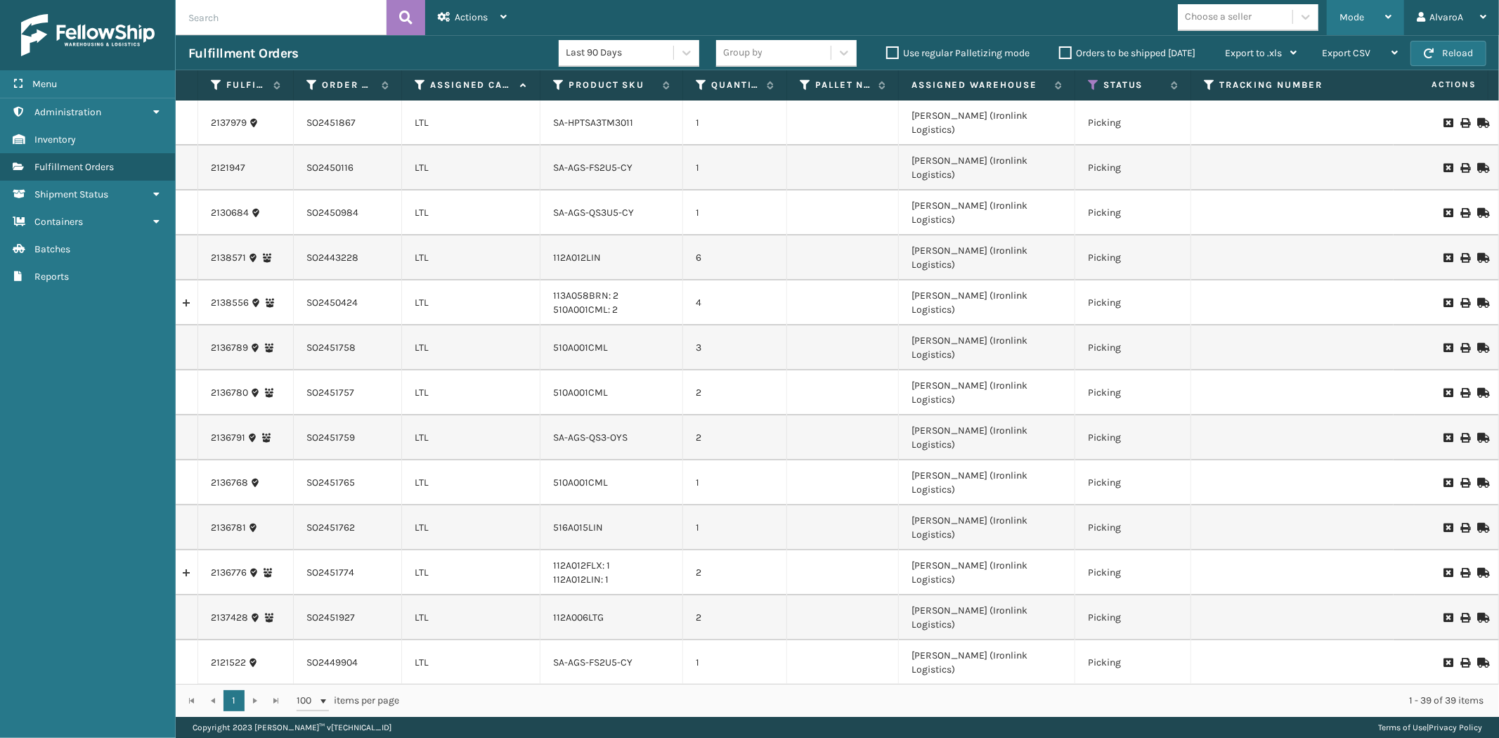
click at [1394, 22] on div "Mode Regular Mode Picking Mode Labeling Mode Exit Scan Mode" at bounding box center [1364, 17] width 77 height 35
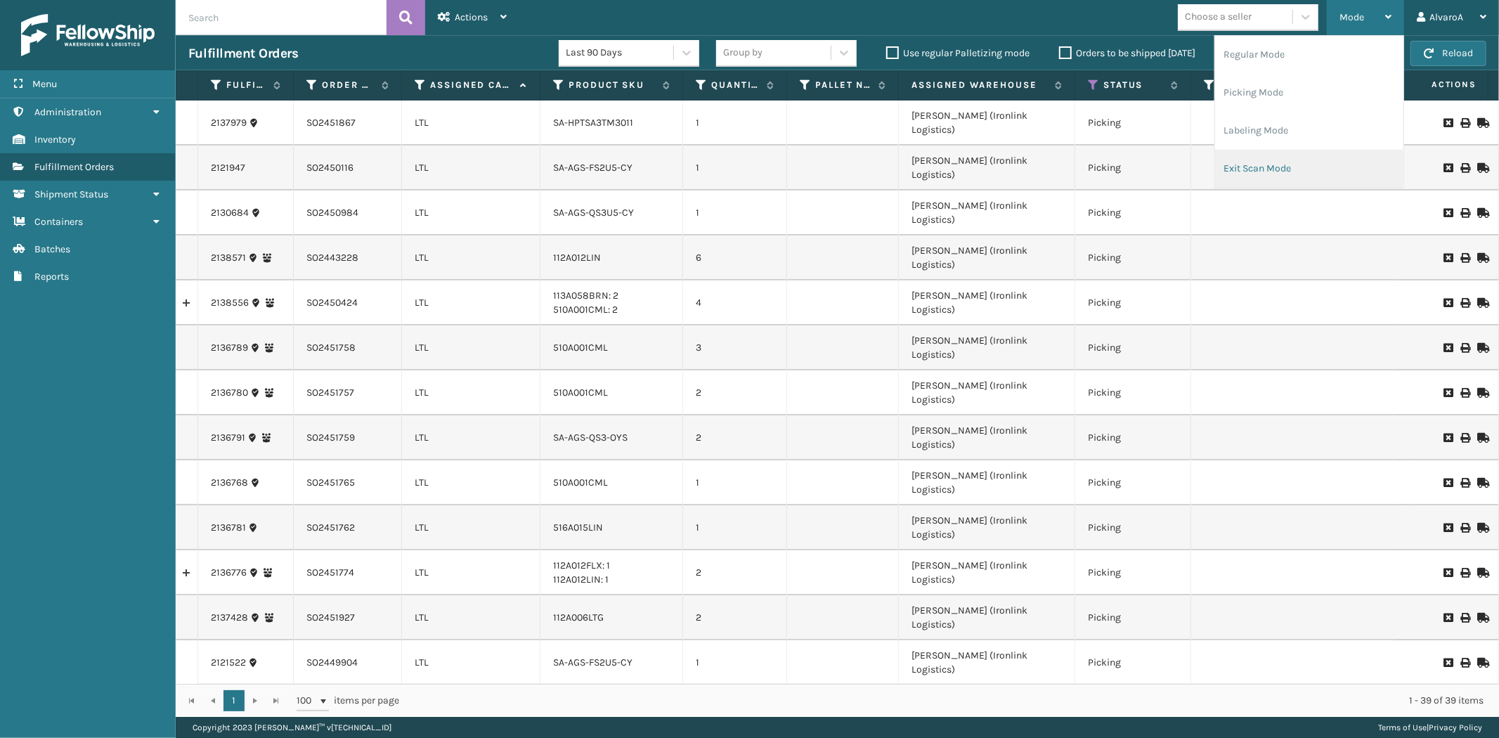
click at [1238, 164] on li "Exit Scan Mode" at bounding box center [1309, 169] width 188 height 38
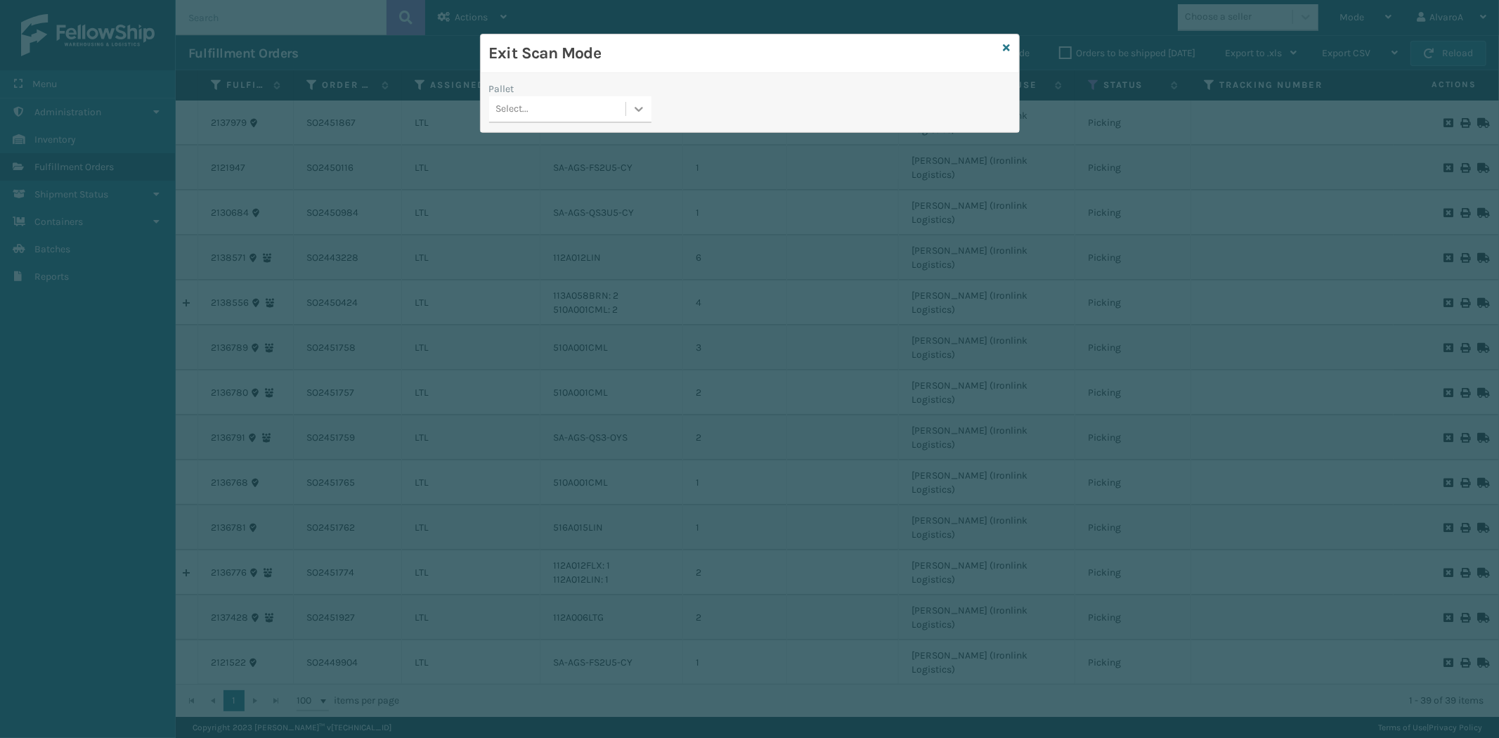
click at [643, 113] on icon at bounding box center [639, 109] width 14 height 14
click at [544, 171] on div "FDXG-8HUJ3T9RLA" at bounding box center [570, 170] width 162 height 26
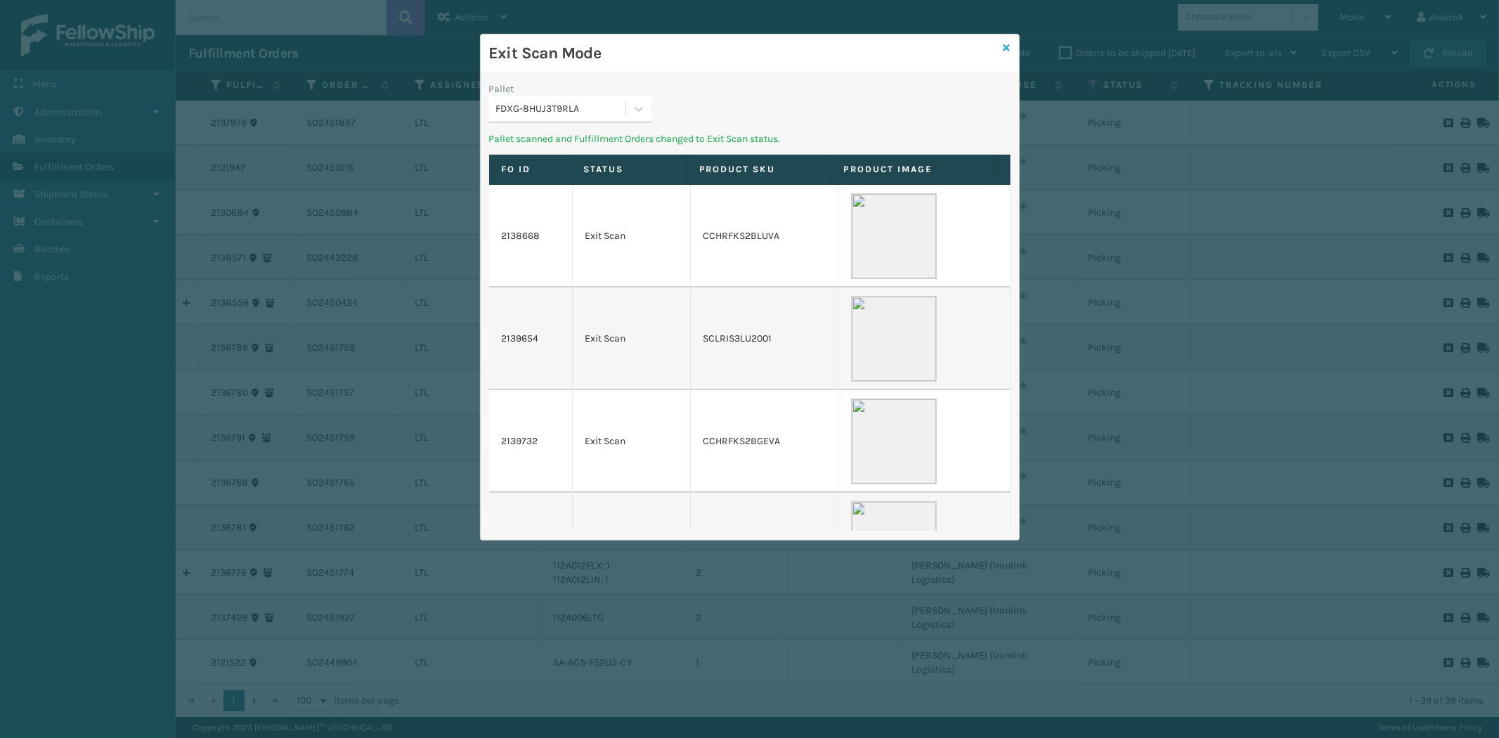
click at [1006, 46] on icon at bounding box center [1006, 48] width 7 height 10
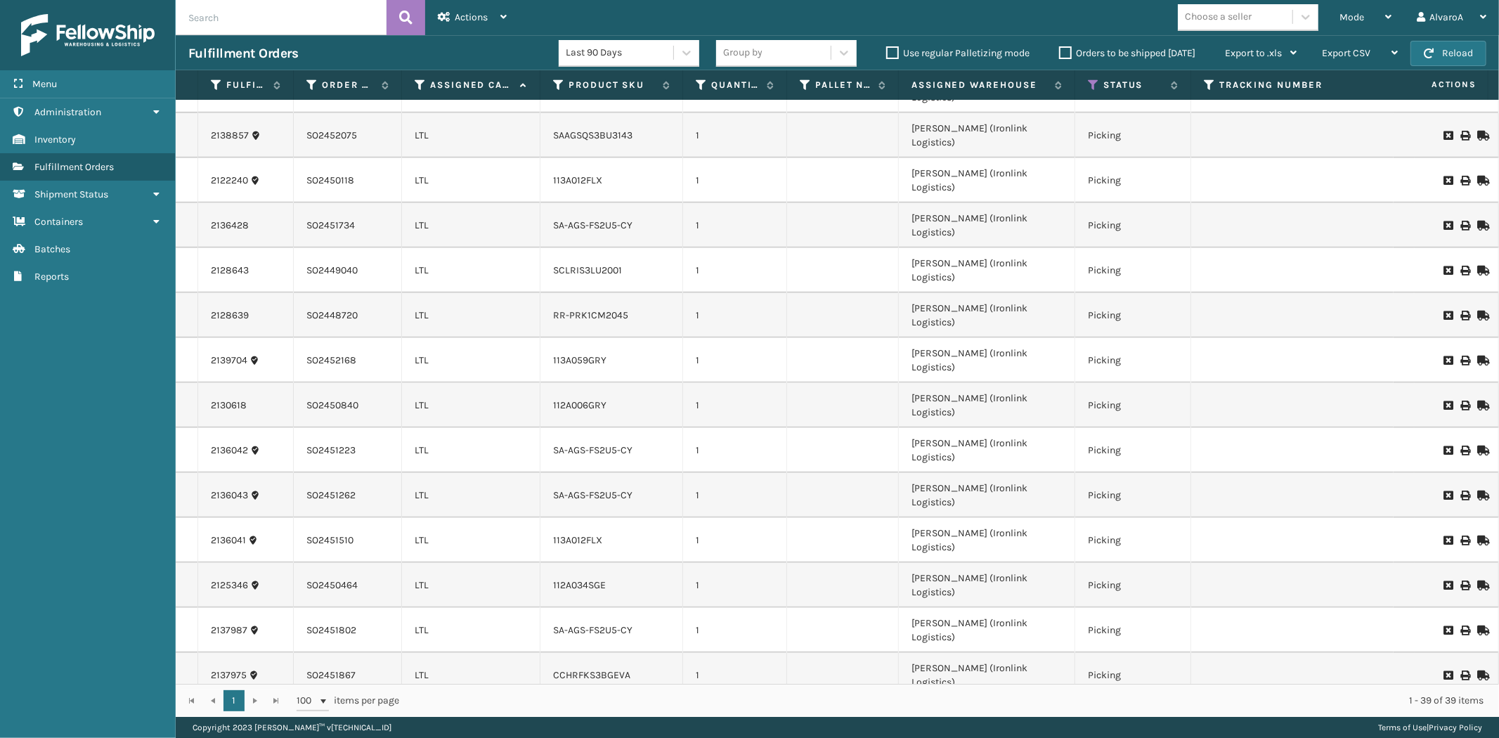
scroll to position [773, 0]
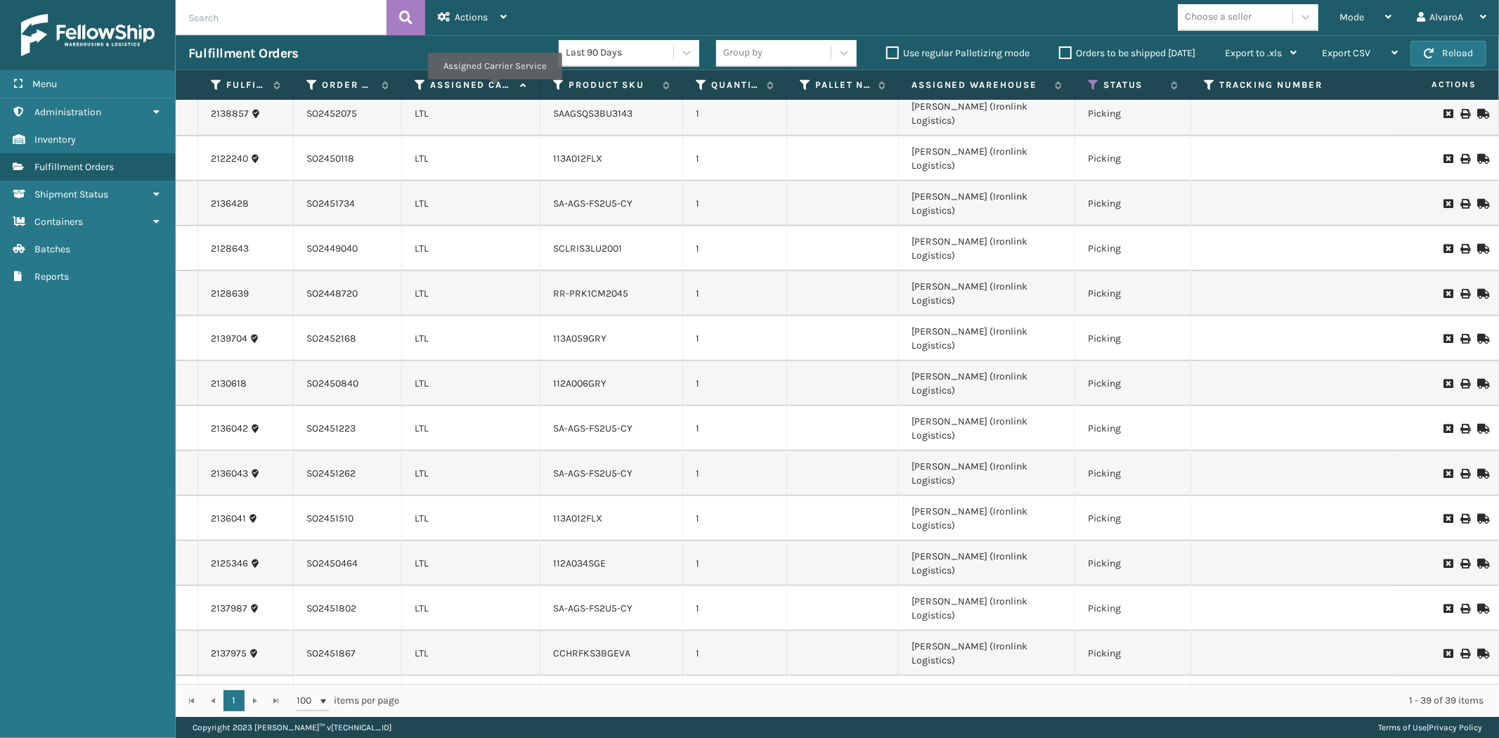
click at [494, 89] on label "Assigned Carrier Service" at bounding box center [471, 85] width 83 height 13
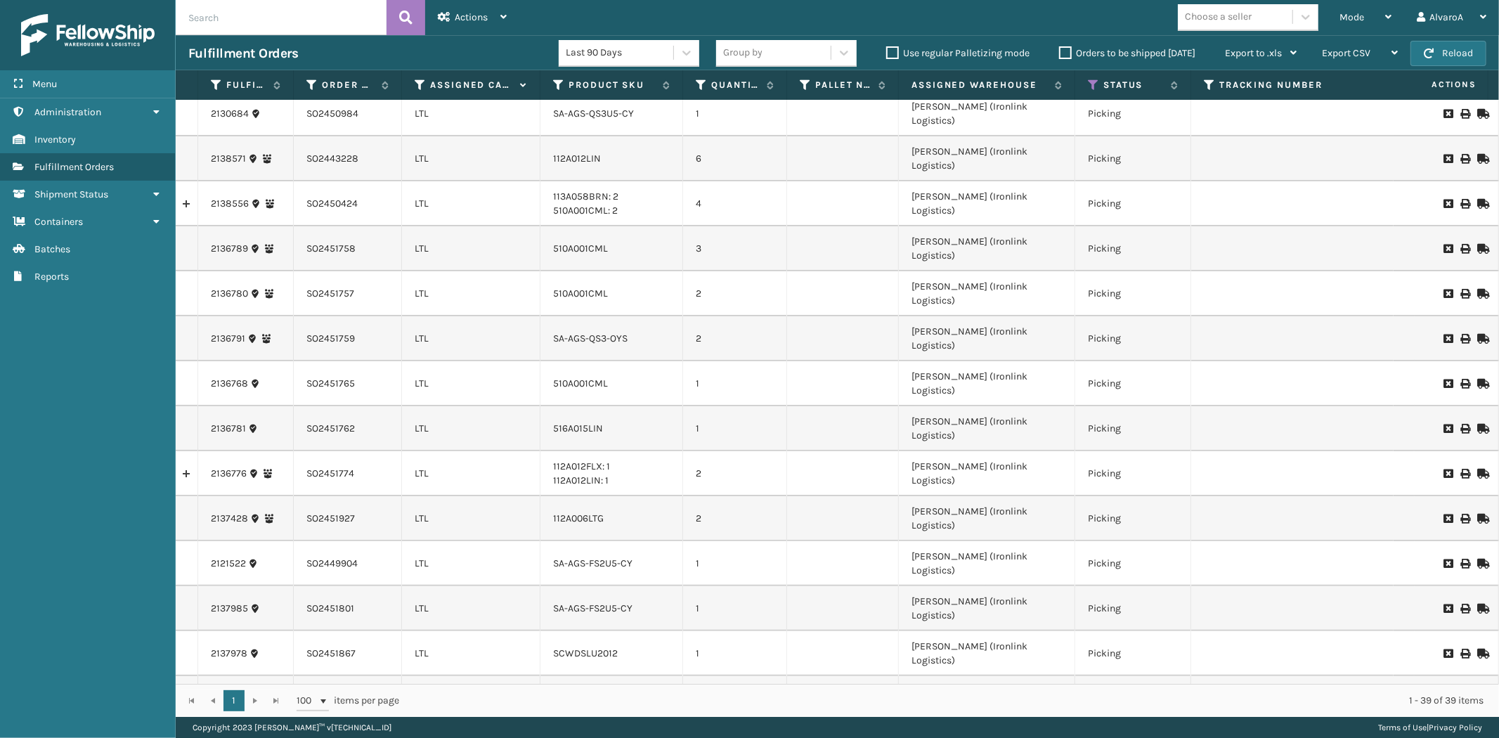
scroll to position [71, 0]
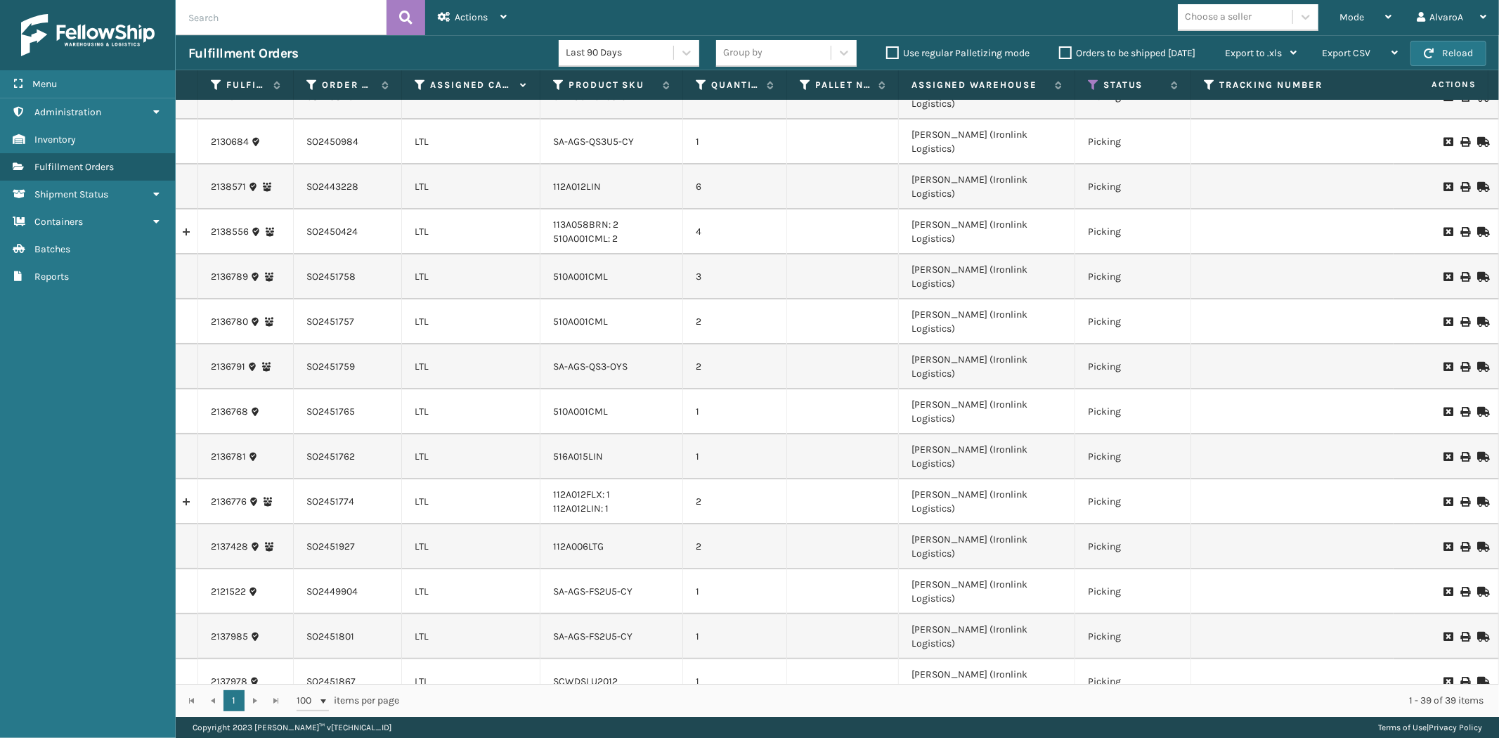
click at [492, 96] on th "Assigned Carrier Service" at bounding box center [471, 85] width 138 height 30
click at [494, 89] on label "Assigned Carrier Service" at bounding box center [471, 85] width 83 height 13
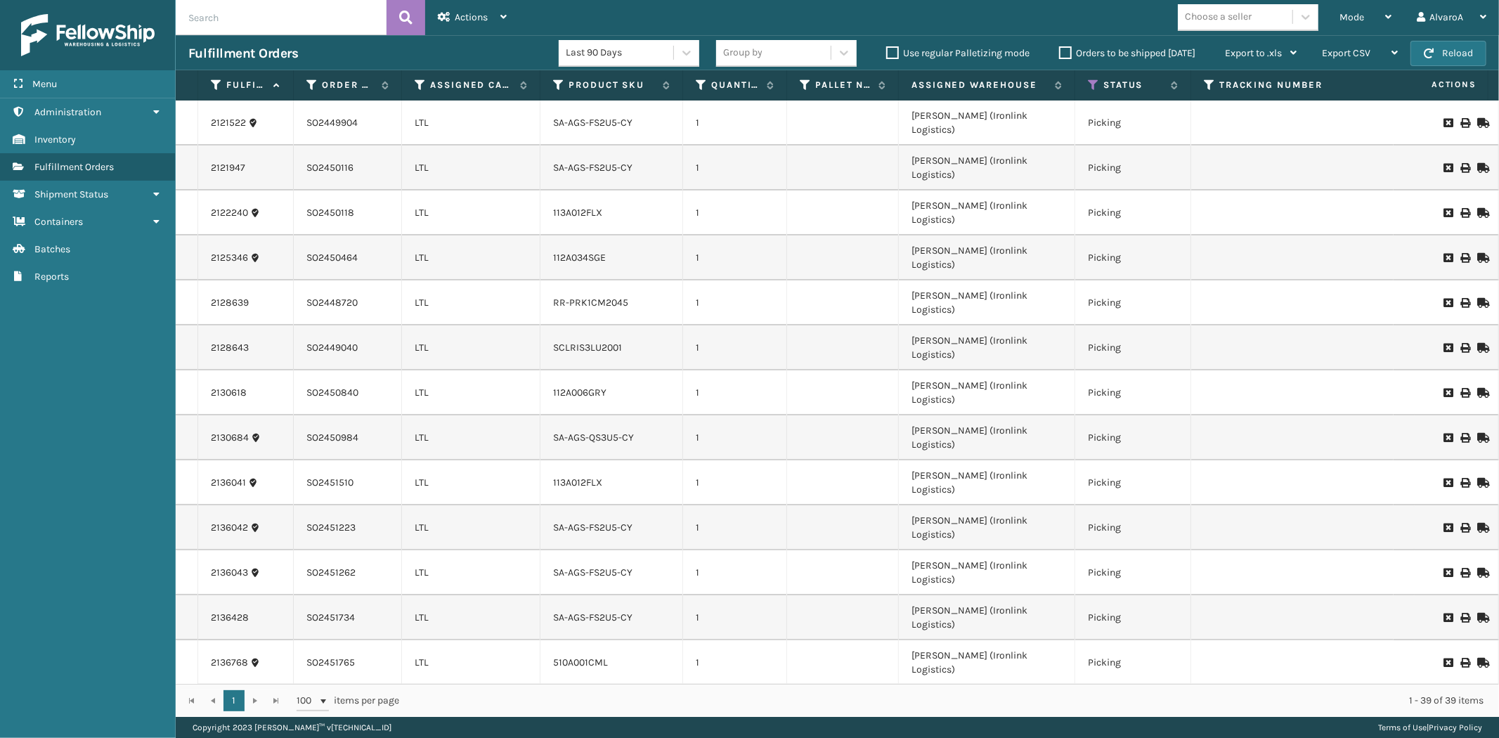
click at [1065, 52] on label "Orders to be shipped [DATE]" at bounding box center [1127, 53] width 136 height 12
click at [1059, 52] on input "Orders to be shipped [DATE]" at bounding box center [1059, 49] width 1 height 9
drag, startPoint x: 1392, startPoint y: 10, endPoint x: 1380, endPoint y: 16, distance: 13.5
click at [1392, 11] on div "Mode Regular Mode Picking Mode Labeling Mode Exit Scan Mode" at bounding box center [1364, 17] width 77 height 35
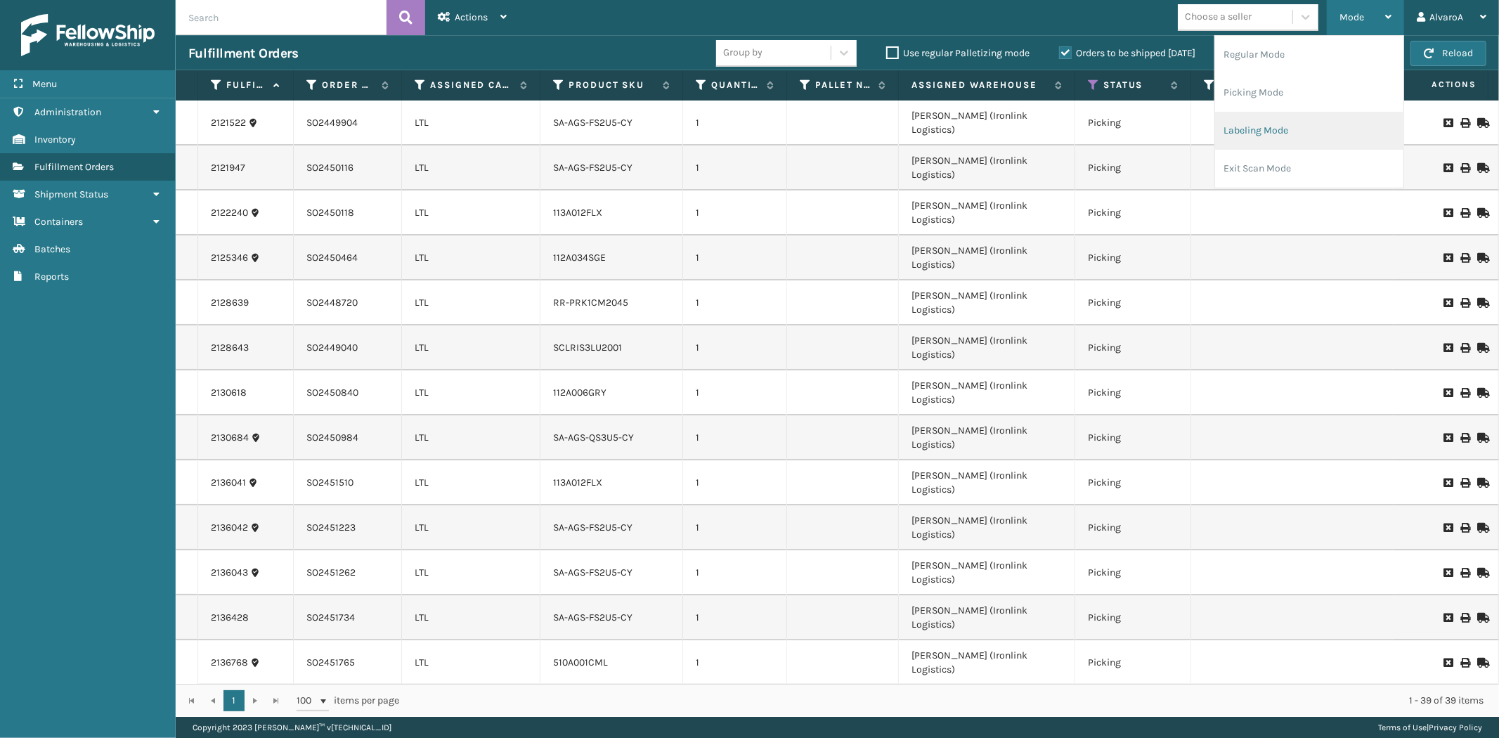
click at [1315, 128] on li "Labeling Mode" at bounding box center [1309, 131] width 188 height 38
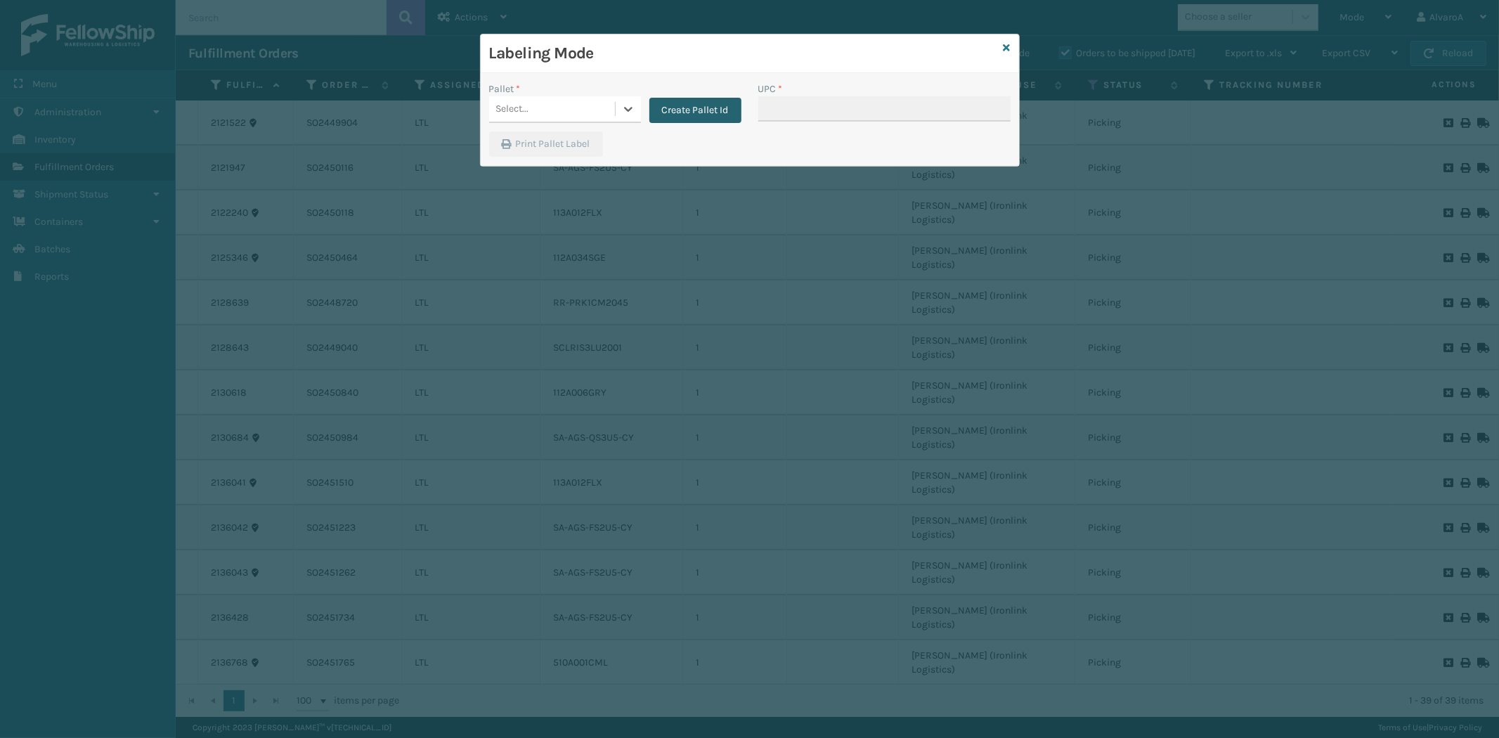
drag, startPoint x: 622, startPoint y: 103, endPoint x: 670, endPoint y: 103, distance: 47.8
click at [626, 104] on icon at bounding box center [628, 109] width 14 height 14
click at [692, 110] on button "Create Pallet Id" at bounding box center [695, 110] width 92 height 25
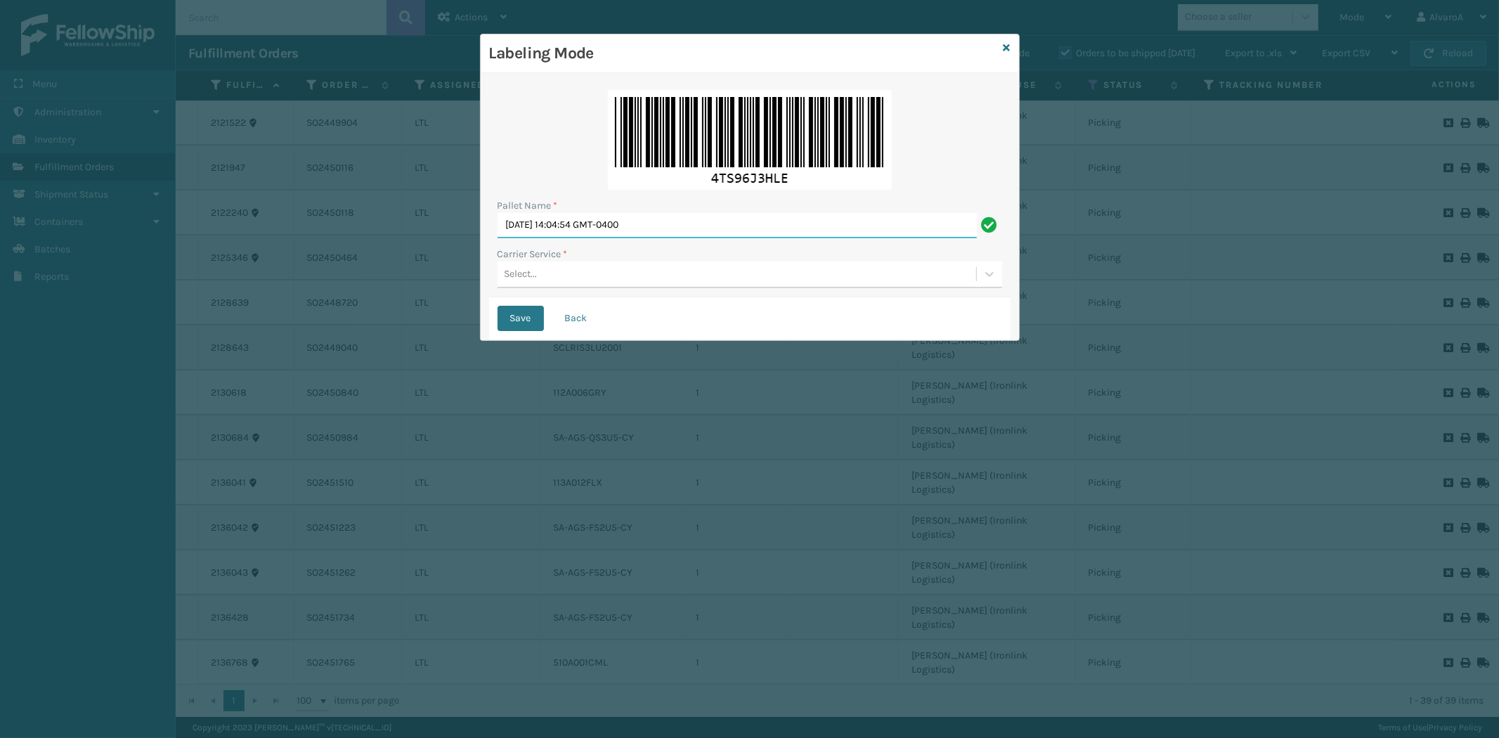
drag, startPoint x: 703, startPoint y: 213, endPoint x: 534, endPoint y: 236, distance: 170.9
click at [534, 236] on input "[DATE] 14:04:54 GMT-0400" at bounding box center [736, 225] width 479 height 25
click at [672, 218] on input "[DATE] 14:04:54 GMT-0400" at bounding box center [736, 225] width 479 height 25
click at [683, 223] on input "[DATE] 14:04:54 GMT-0400" at bounding box center [736, 225] width 479 height 25
click at [677, 223] on input "[DATE] 14:04:54 GMT-0400" at bounding box center [736, 225] width 479 height 25
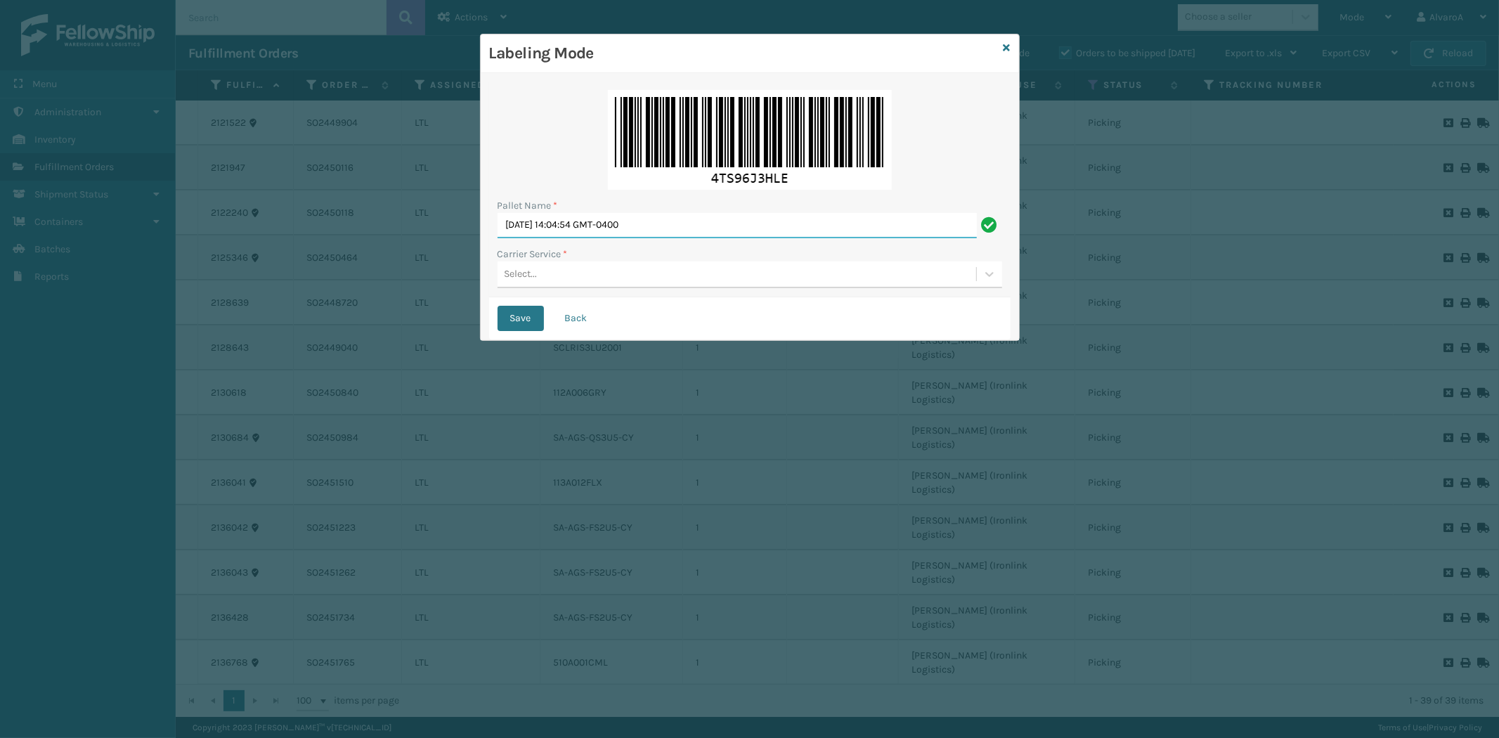
click at [658, 225] on input "[DATE] 14:04:54 GMT-0400" at bounding box center [736, 225] width 479 height 25
drag, startPoint x: 677, startPoint y: 225, endPoint x: 446, endPoint y: 240, distance: 230.9
click at [446, 240] on div "Labeling Mode Pallet Name * [DATE] 14:04:54 GMT-0400 Carrier Service * Select..…" at bounding box center [749, 369] width 1499 height 738
type input "LPN 518169"
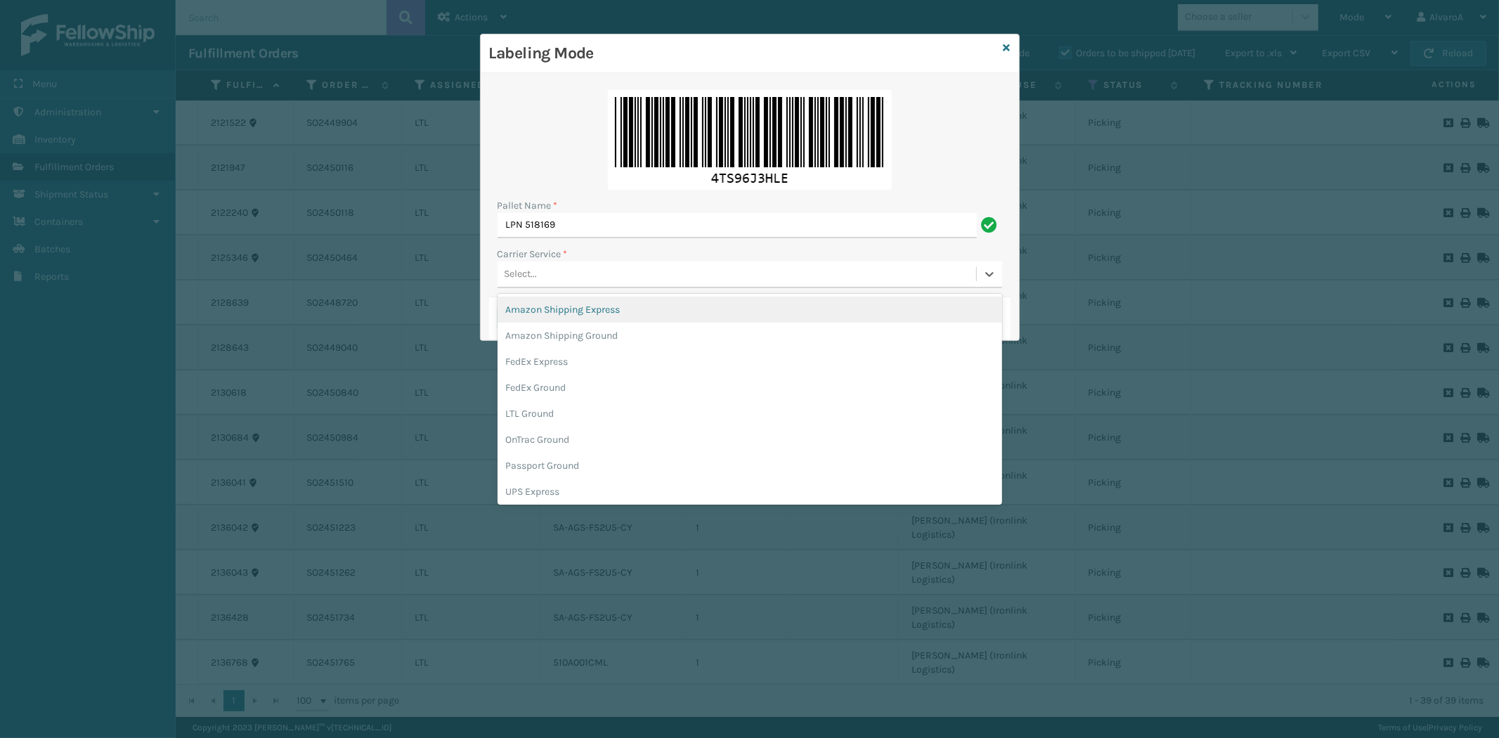
click at [585, 266] on div "Select..." at bounding box center [736, 274] width 478 height 23
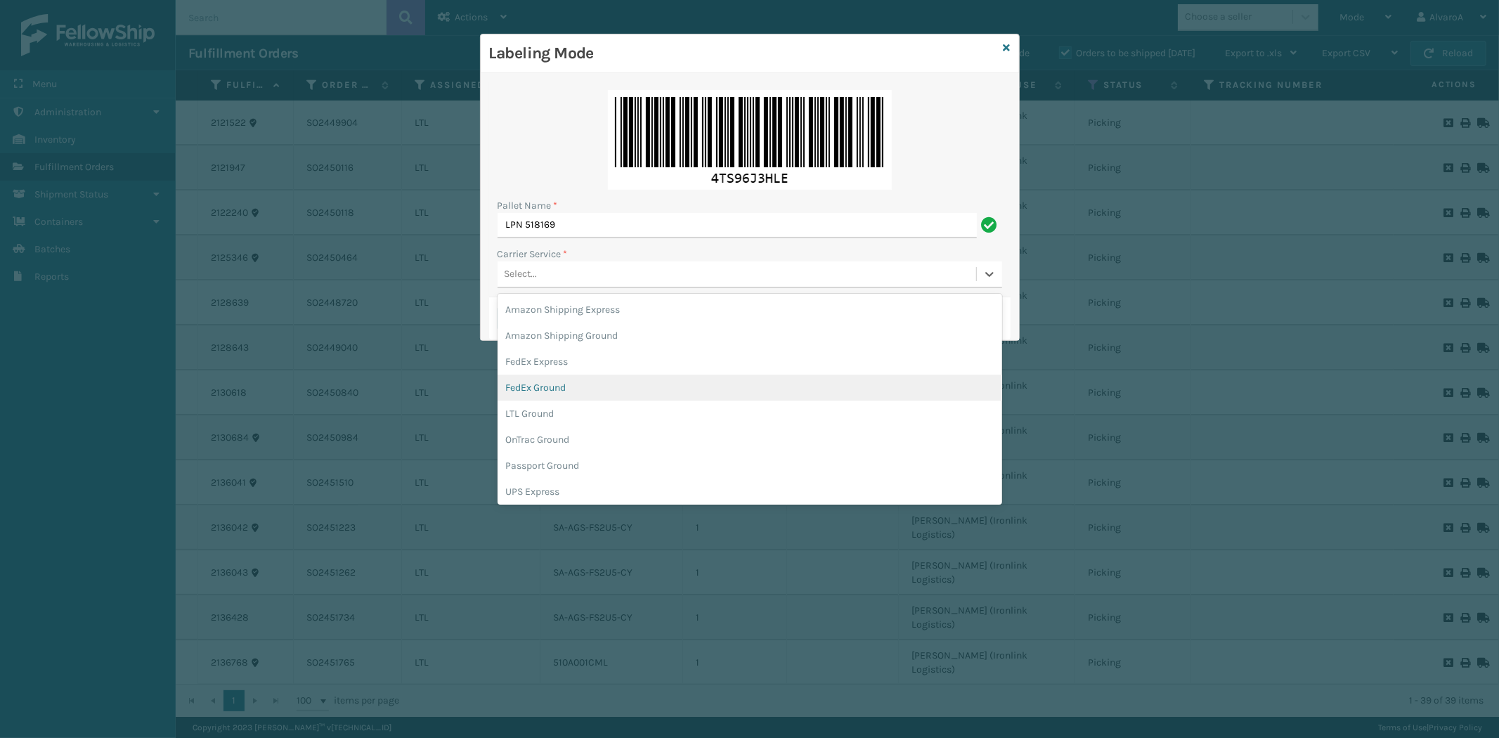
drag, startPoint x: 563, startPoint y: 389, endPoint x: 541, endPoint y: 333, distance: 60.5
click at [563, 387] on div "FedEx Ground" at bounding box center [749, 387] width 504 height 26
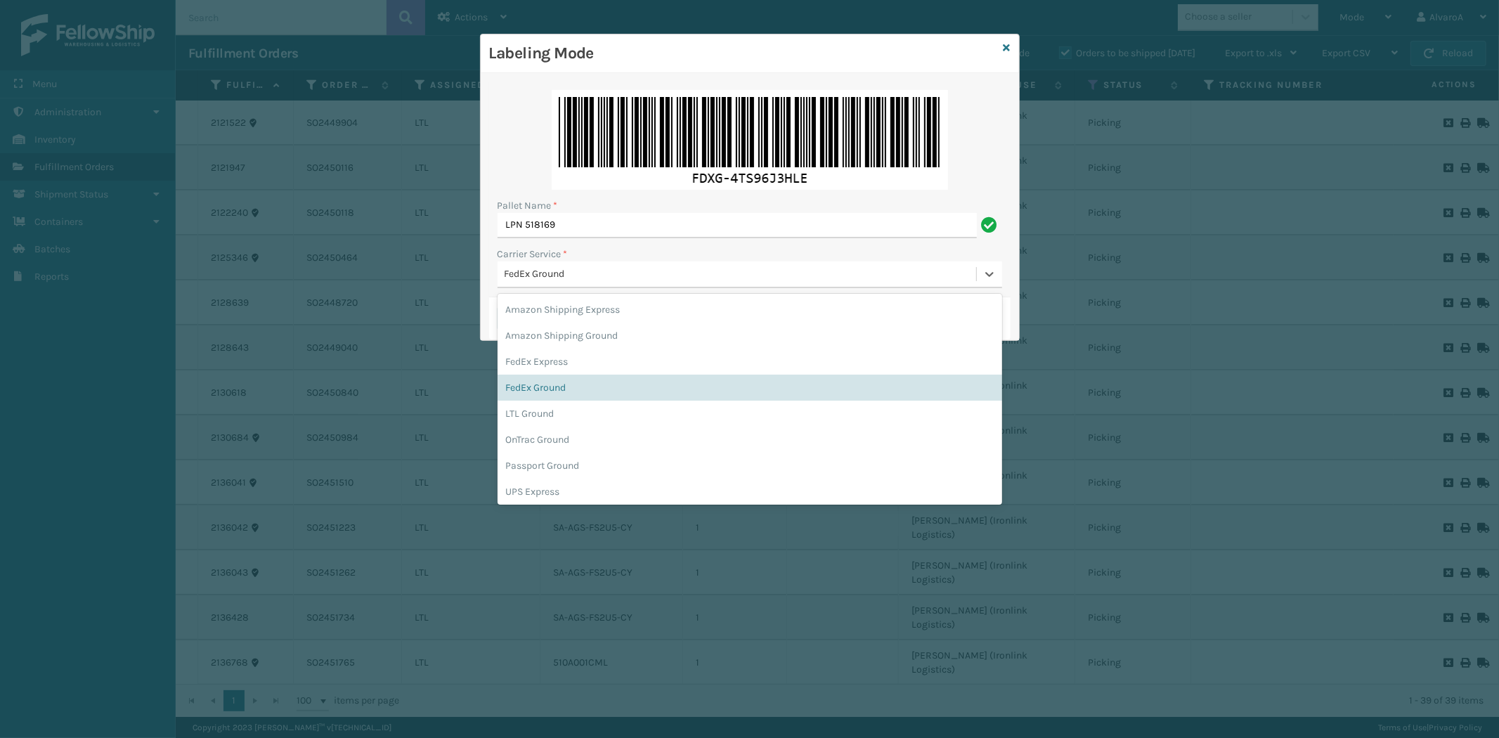
click at [599, 284] on div "FedEx Ground" at bounding box center [736, 274] width 478 height 23
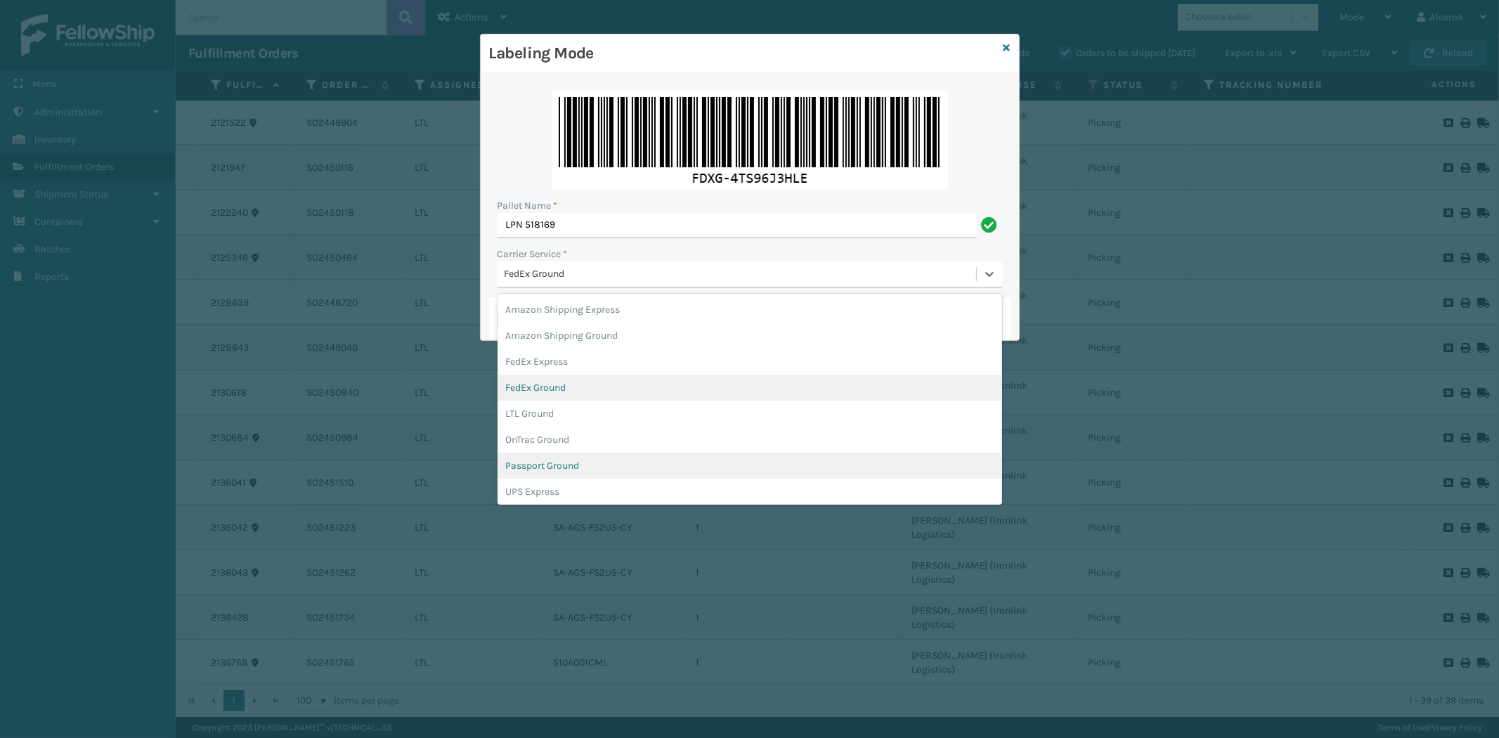
scroll to position [80, 0]
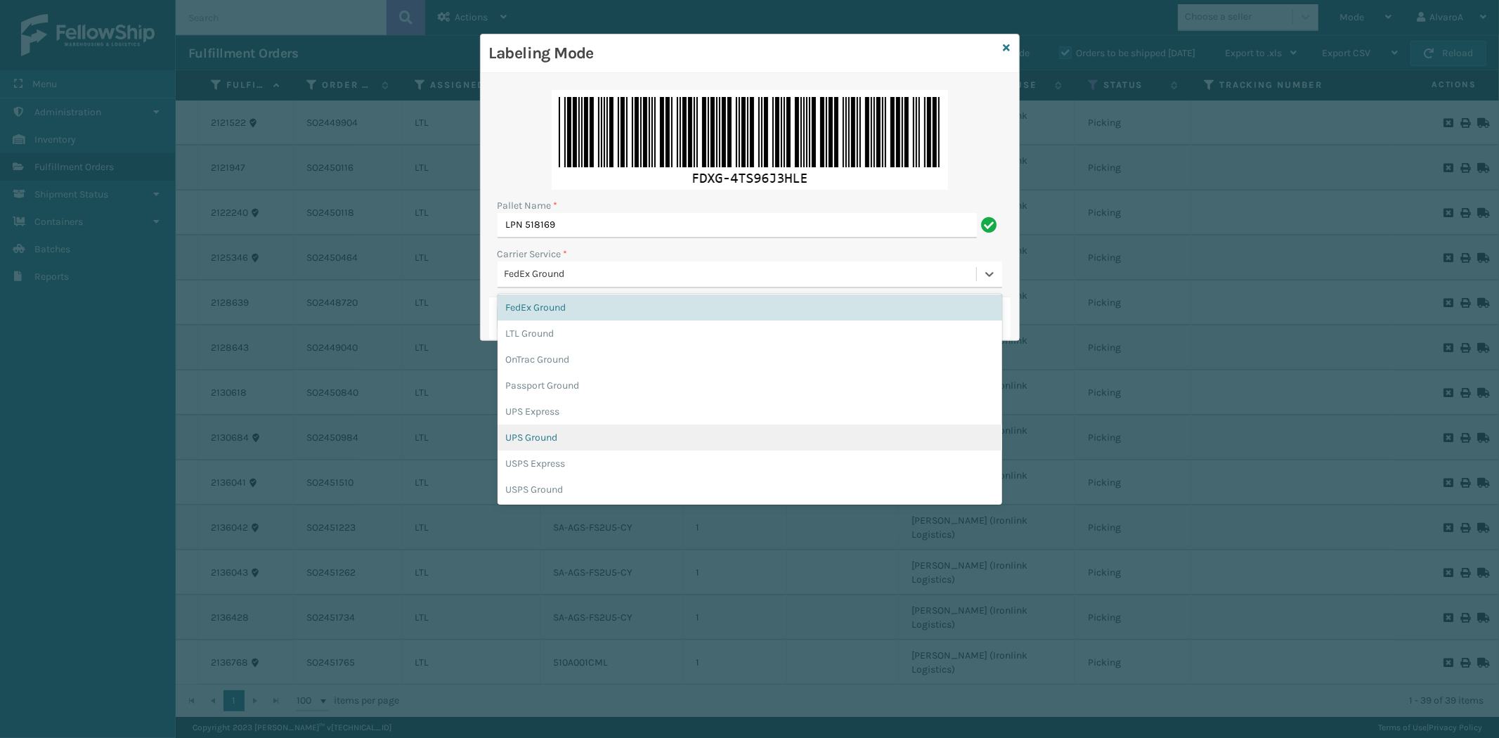
click at [552, 436] on div "UPS Ground" at bounding box center [749, 437] width 504 height 26
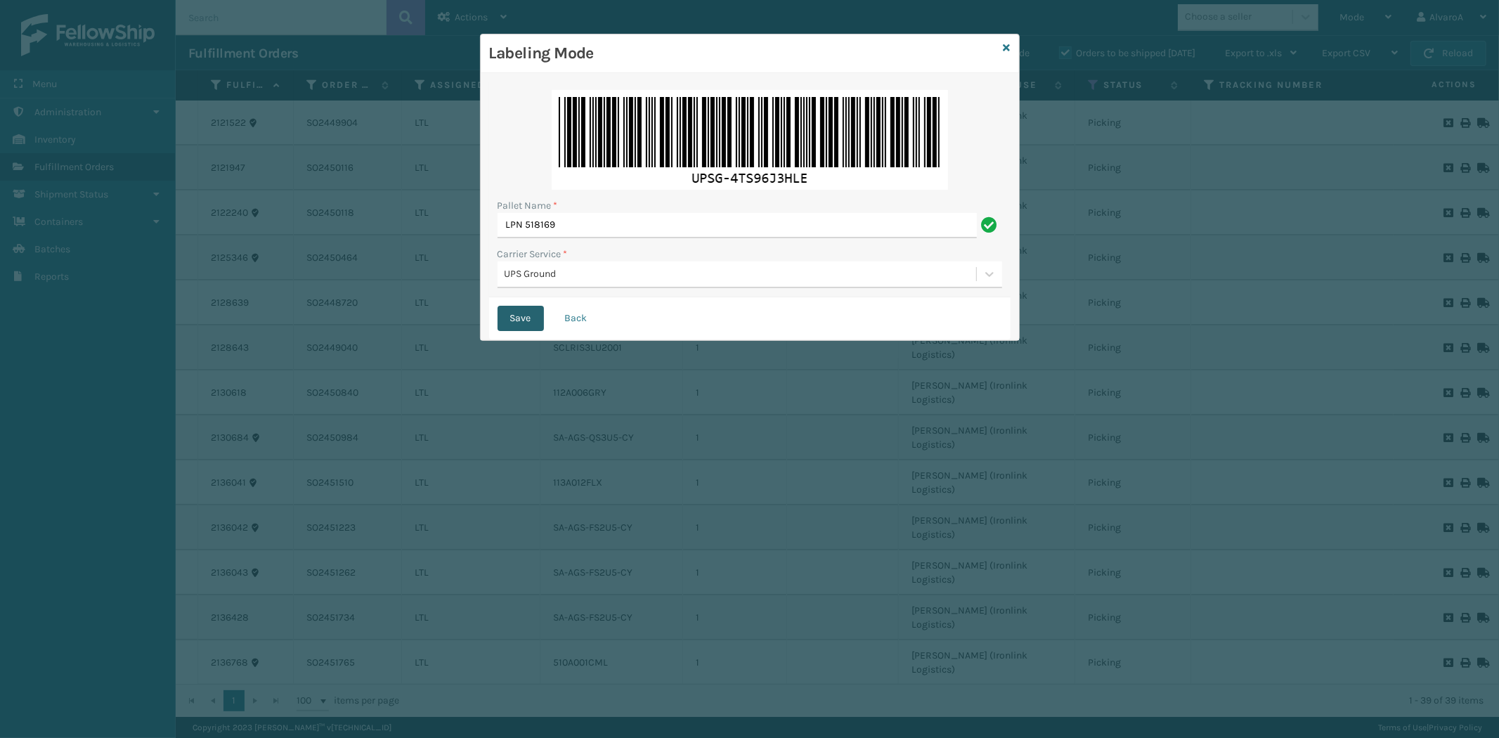
click at [525, 313] on button "Save" at bounding box center [520, 318] width 46 height 25
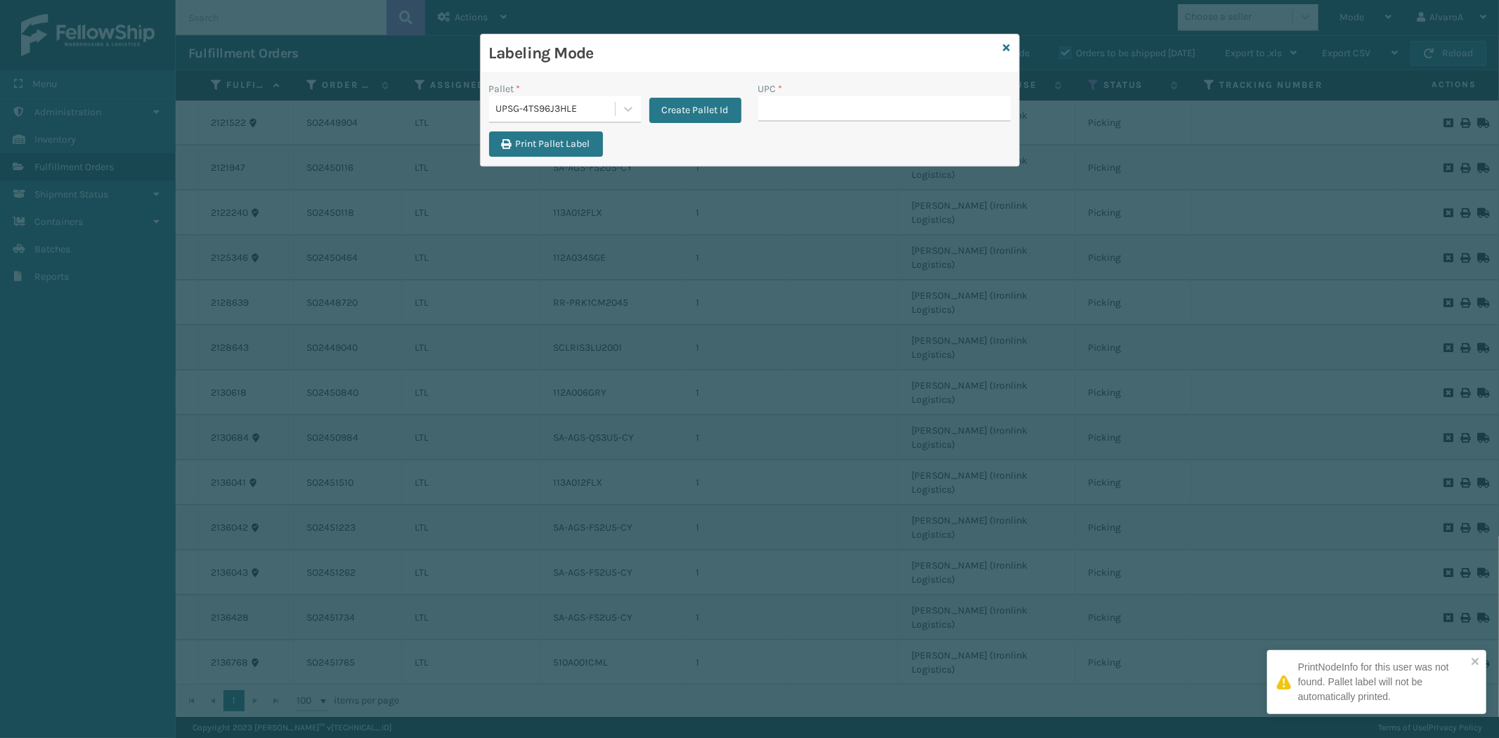
click at [780, 115] on input "UPC *" at bounding box center [884, 108] width 252 height 25
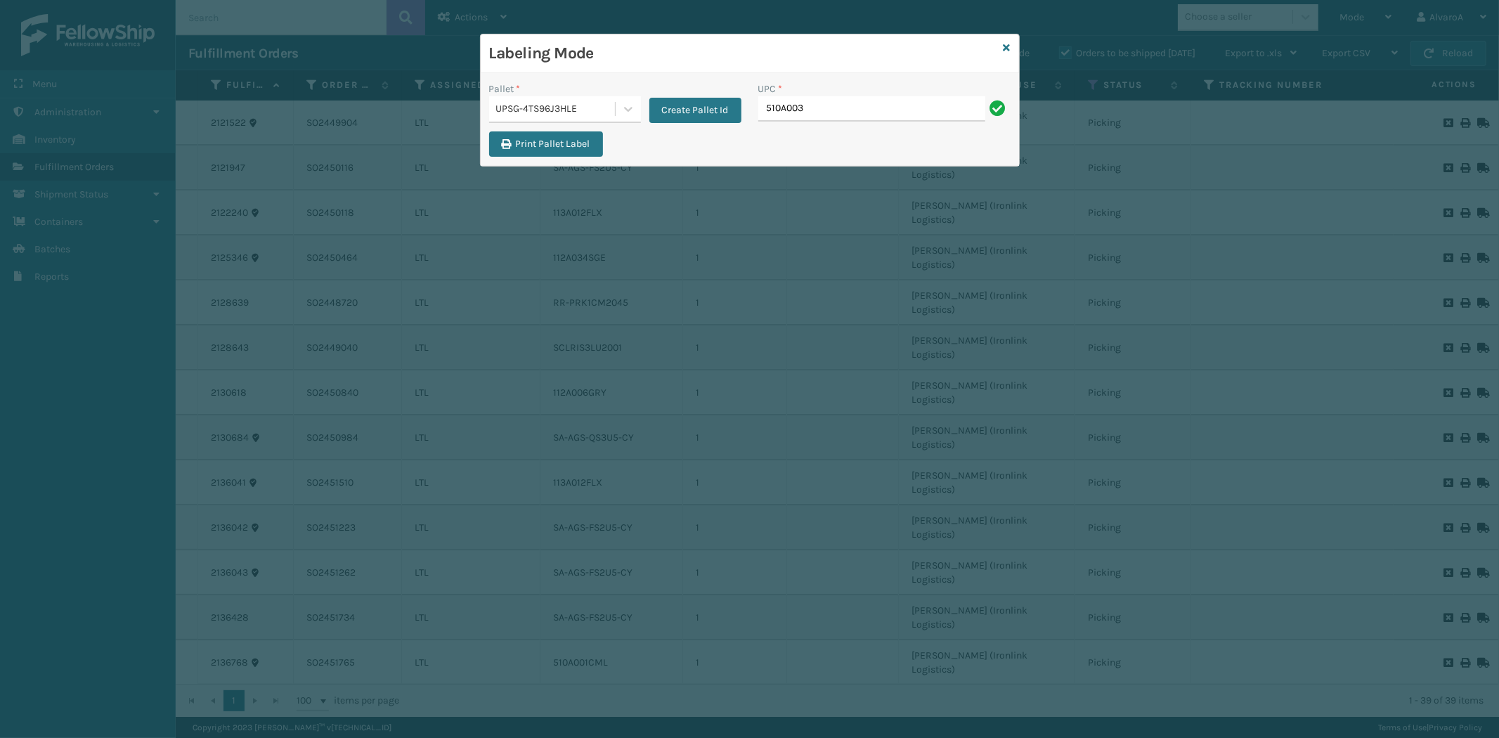
type input "510A003CML"
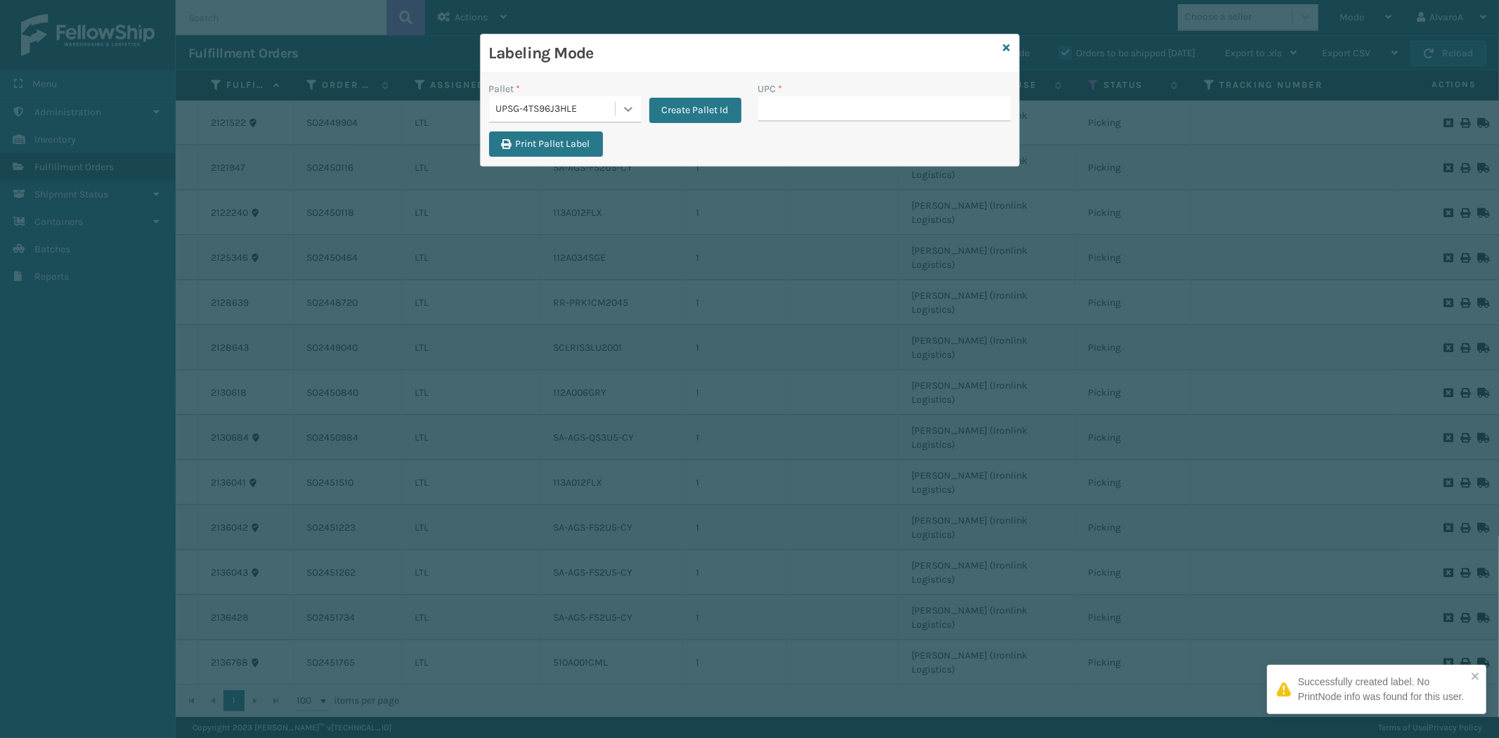
click at [629, 106] on icon at bounding box center [628, 109] width 14 height 14
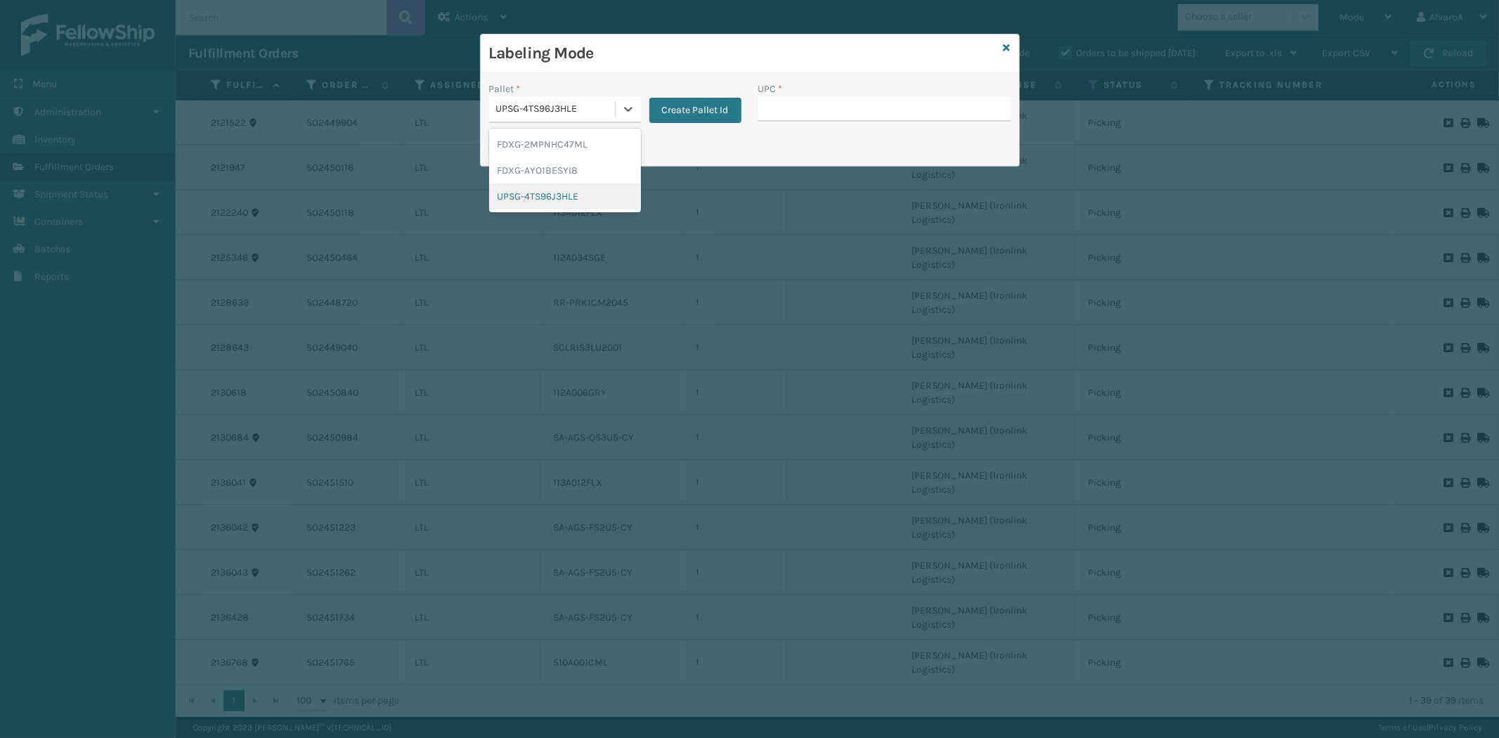
click at [556, 195] on div "UPSG-4TS96J3HLE" at bounding box center [565, 196] width 152 height 26
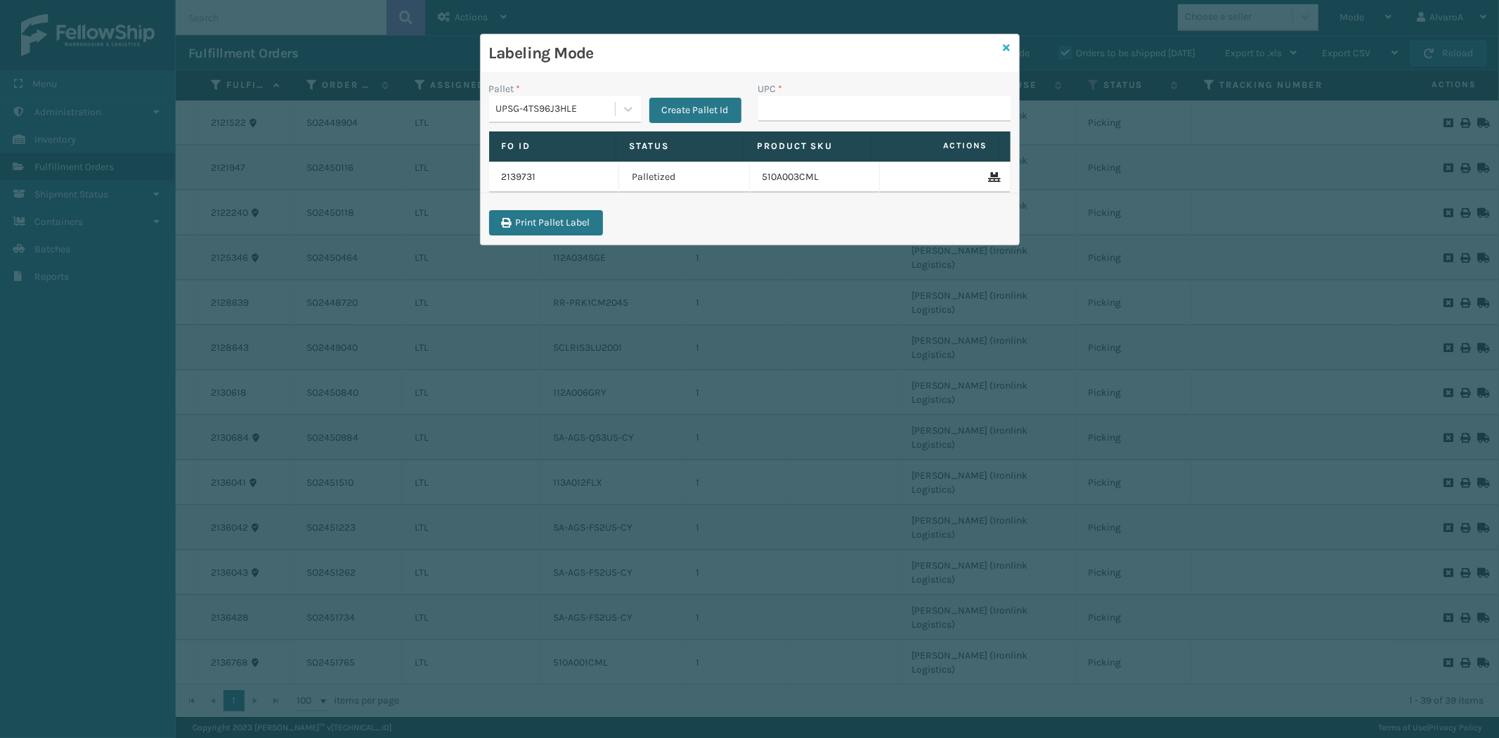
click at [1007, 47] on icon at bounding box center [1006, 48] width 7 height 10
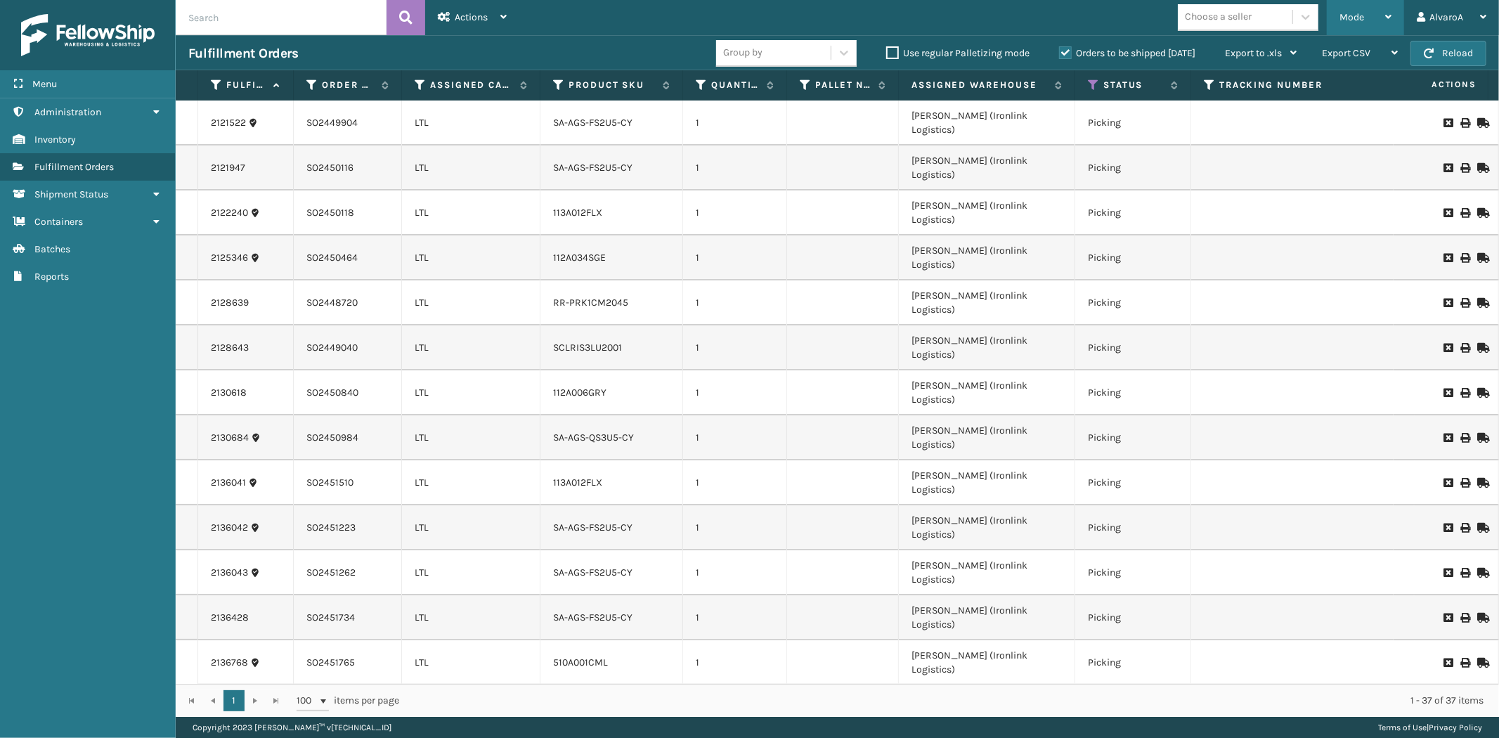
click at [1380, 11] on div "Mode" at bounding box center [1365, 17] width 52 height 35
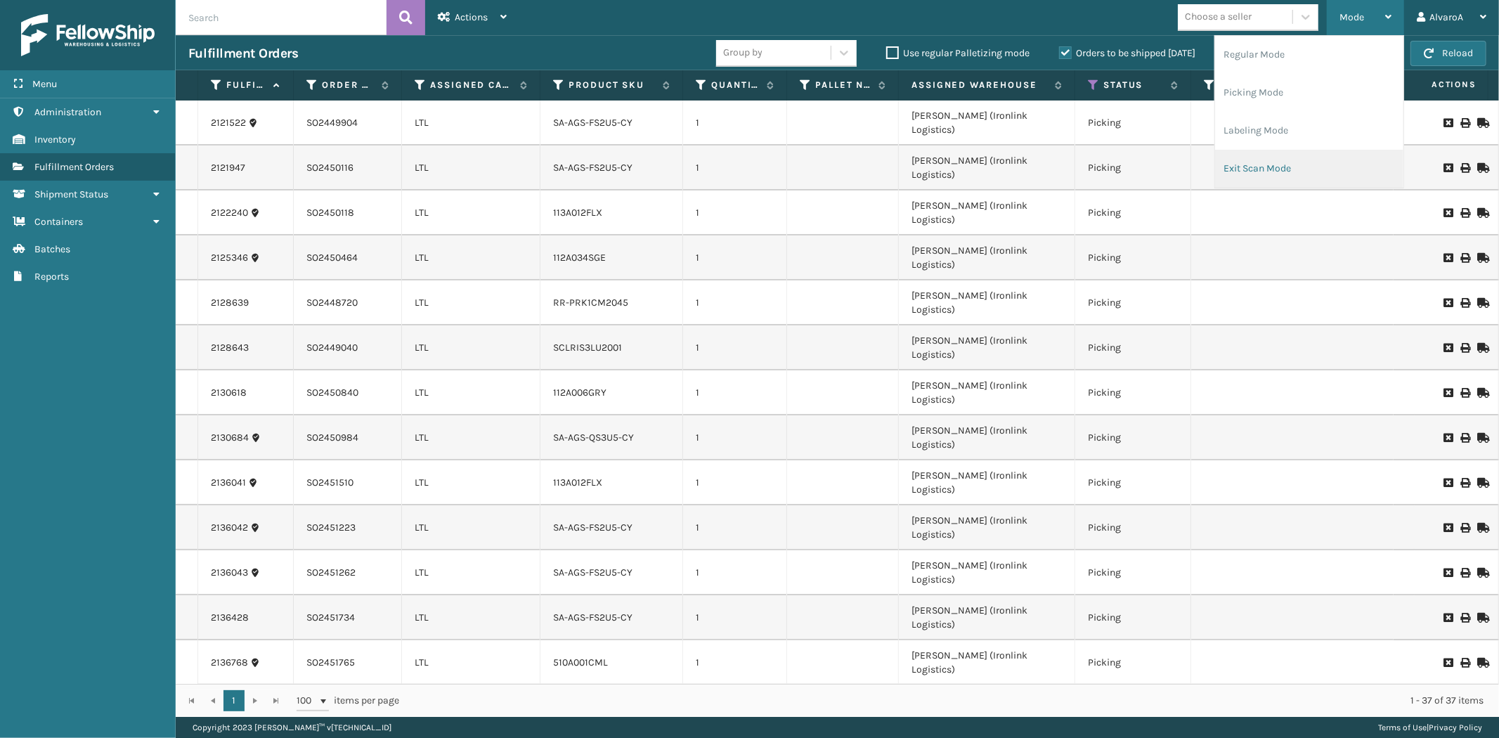
click at [1300, 152] on li "Exit Scan Mode" at bounding box center [1309, 169] width 188 height 38
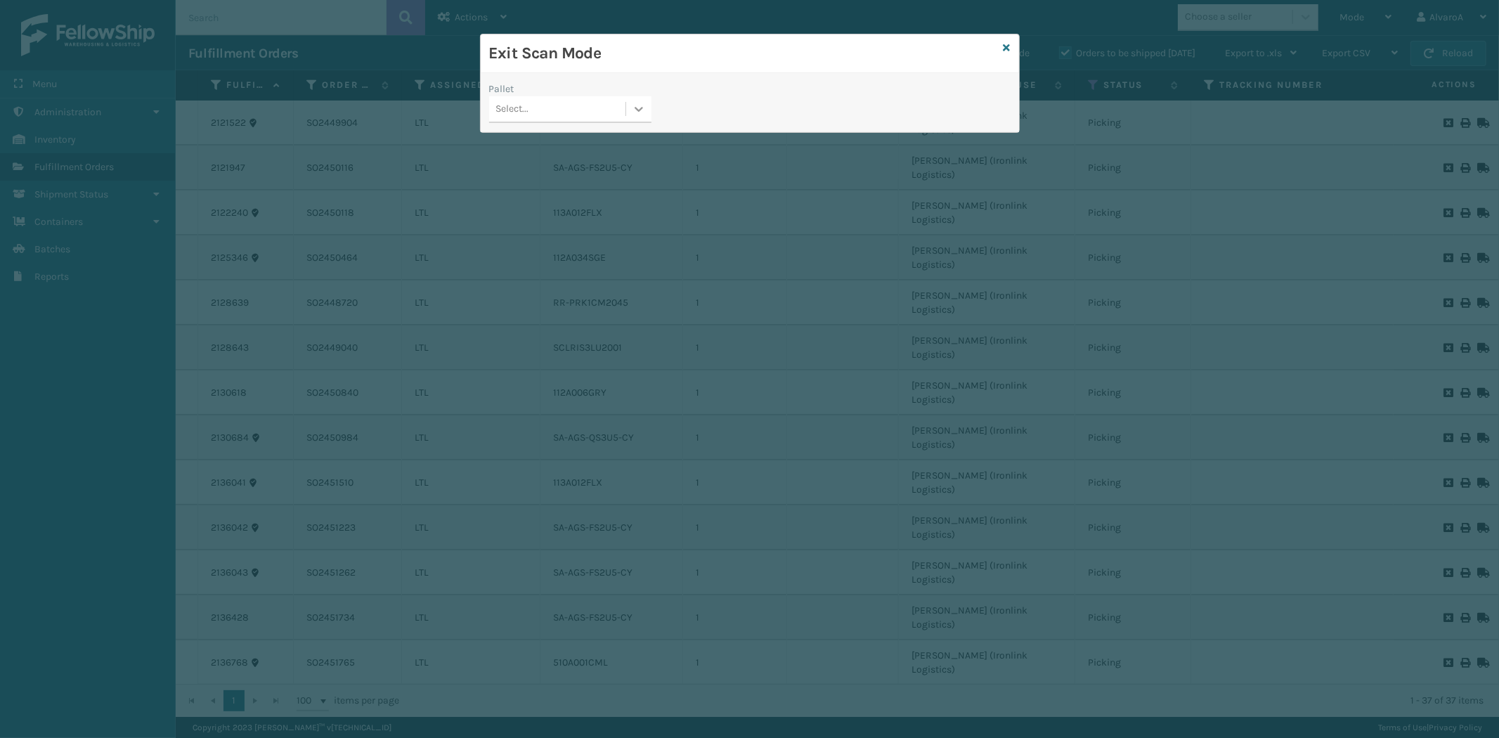
click at [643, 117] on div at bounding box center [638, 108] width 25 height 25
click at [538, 195] on div "UPSG-4TS96J3HLE" at bounding box center [570, 196] width 162 height 26
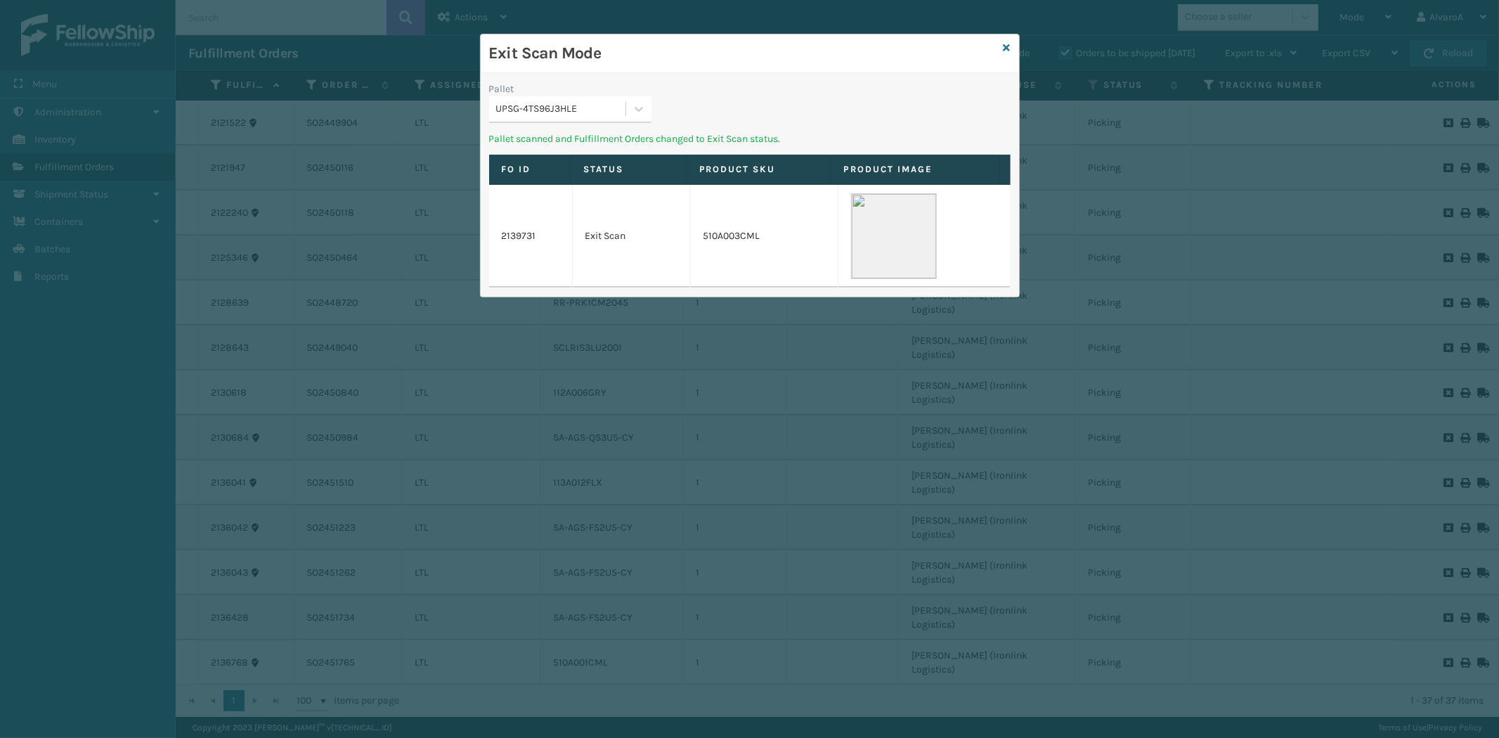
drag, startPoint x: 1005, startPoint y: 47, endPoint x: 986, endPoint y: 53, distance: 19.8
click at [1001, 50] on div "Exit Scan Mode Pallet UPSG-4TS96J3HLE Pallet scanned and Fulfillment Orders cha…" at bounding box center [750, 165] width 540 height 263
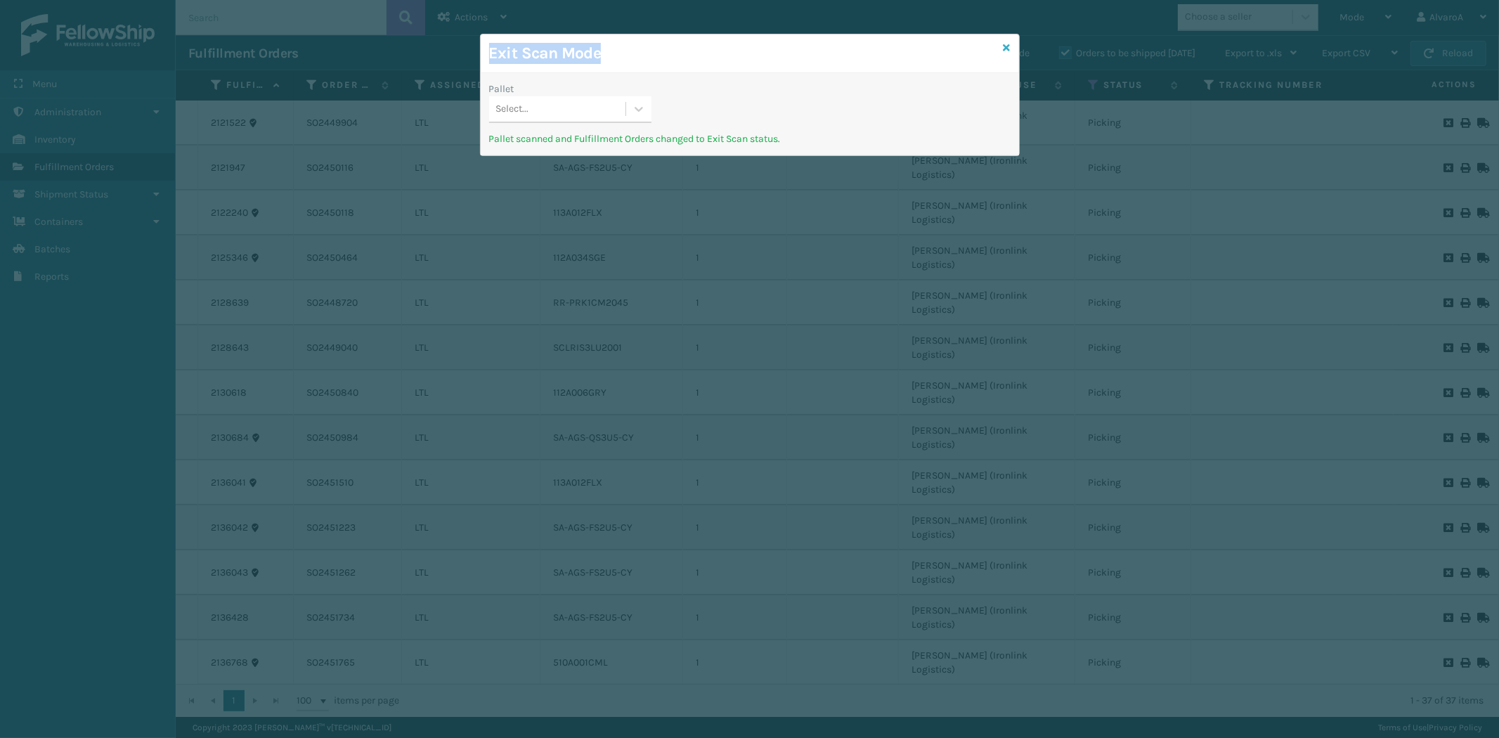
click at [1007, 47] on icon at bounding box center [1006, 48] width 7 height 10
